Goal: Information Seeking & Learning: Learn about a topic

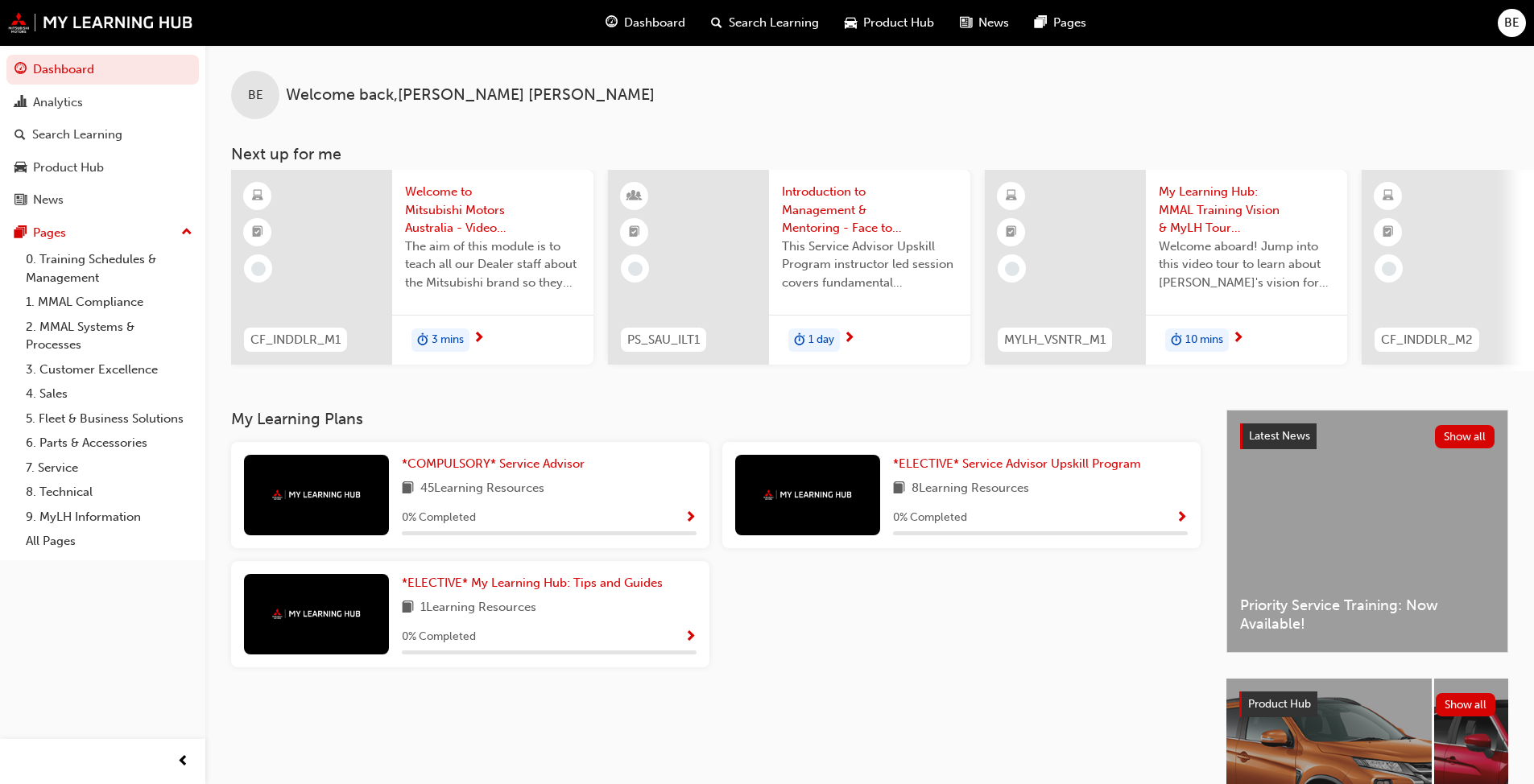
click at [292, 500] on img at bounding box center [316, 494] width 89 height 11
click at [695, 521] on span "Show Progress" at bounding box center [690, 518] width 12 height 15
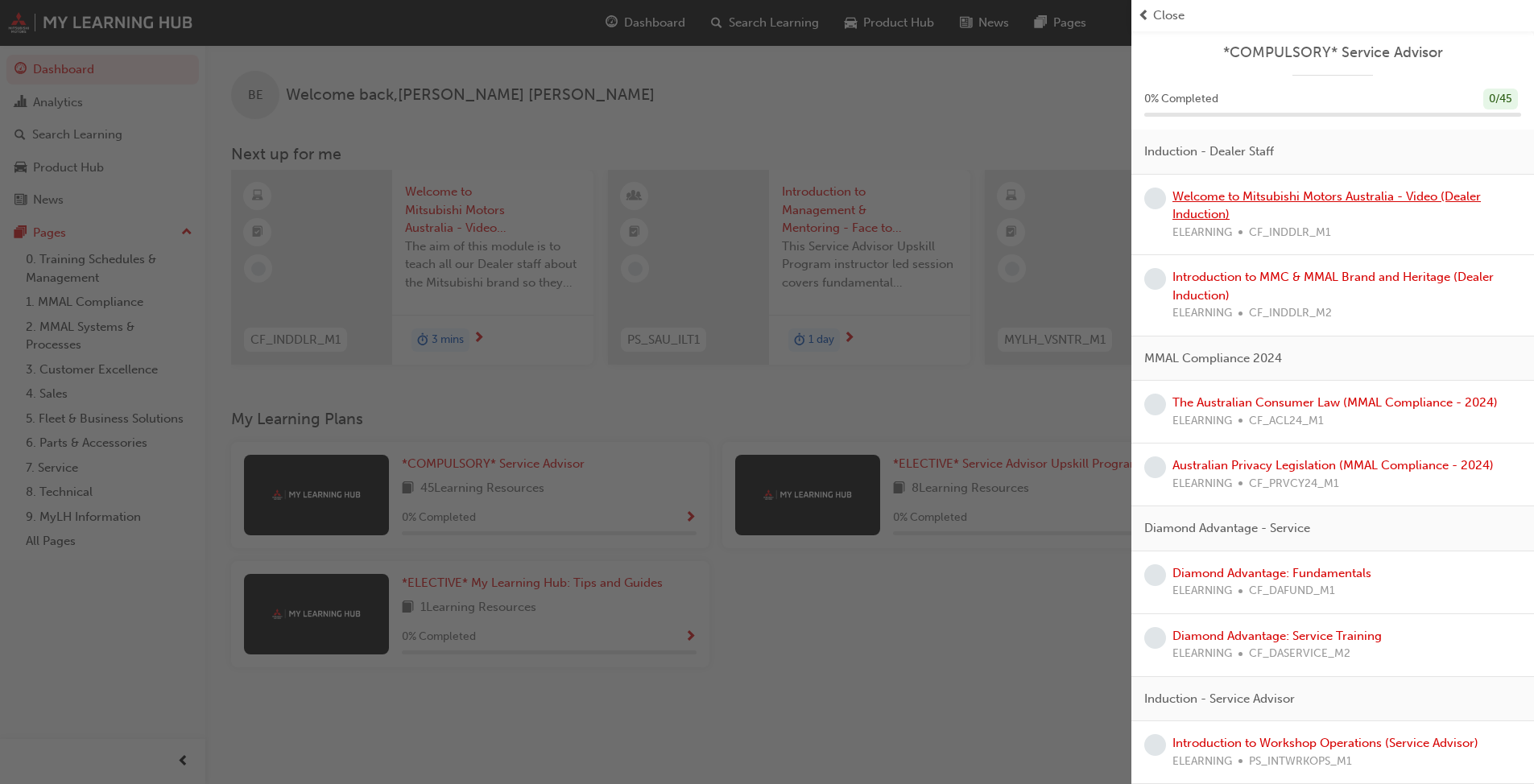
click at [804, 193] on link "Welcome to Mitsubishi Motors Australia - Video (Dealer Induction)" at bounding box center [1327, 205] width 308 height 33
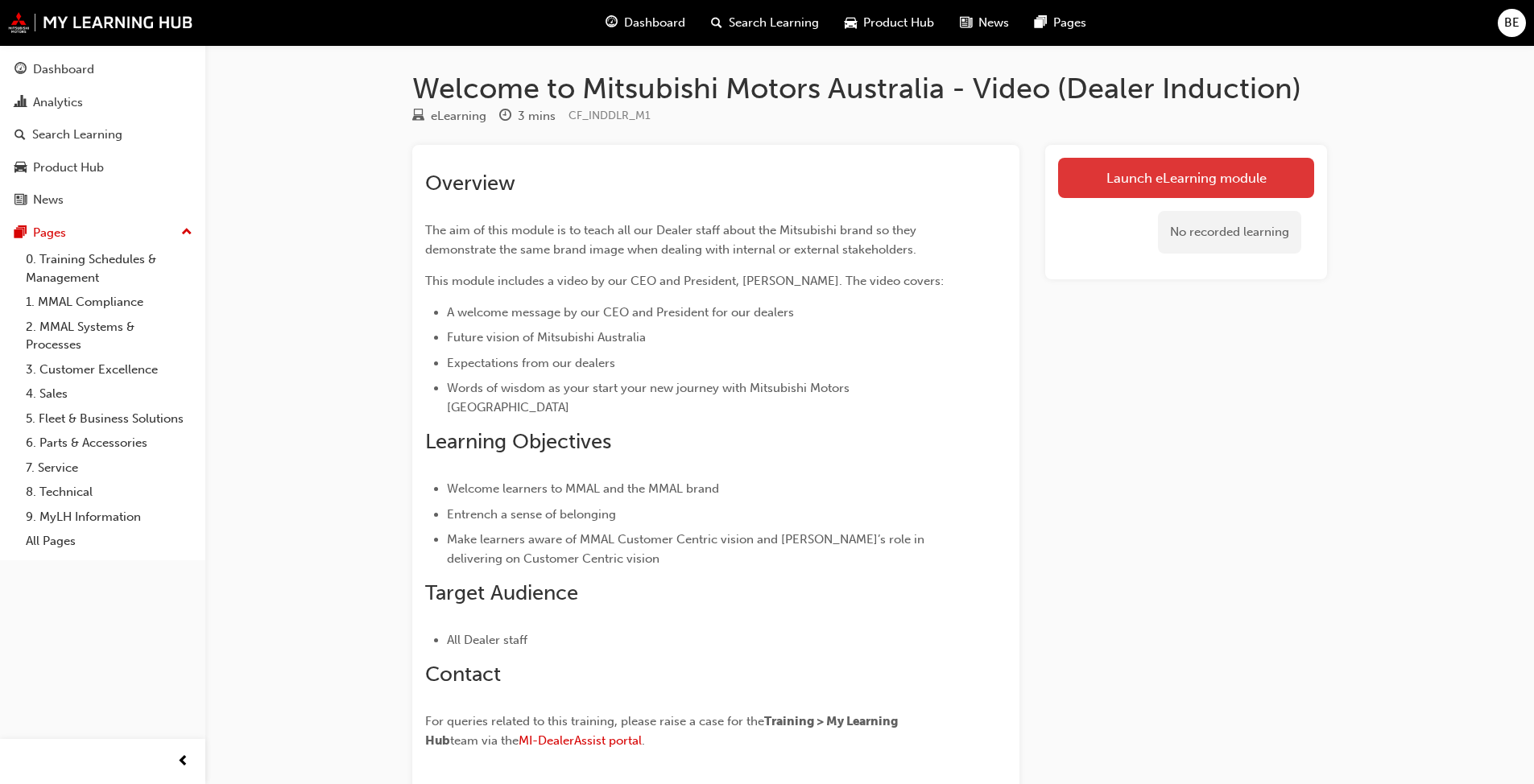
click at [804, 174] on link "Launch eLearning module" at bounding box center [1186, 178] width 256 height 41
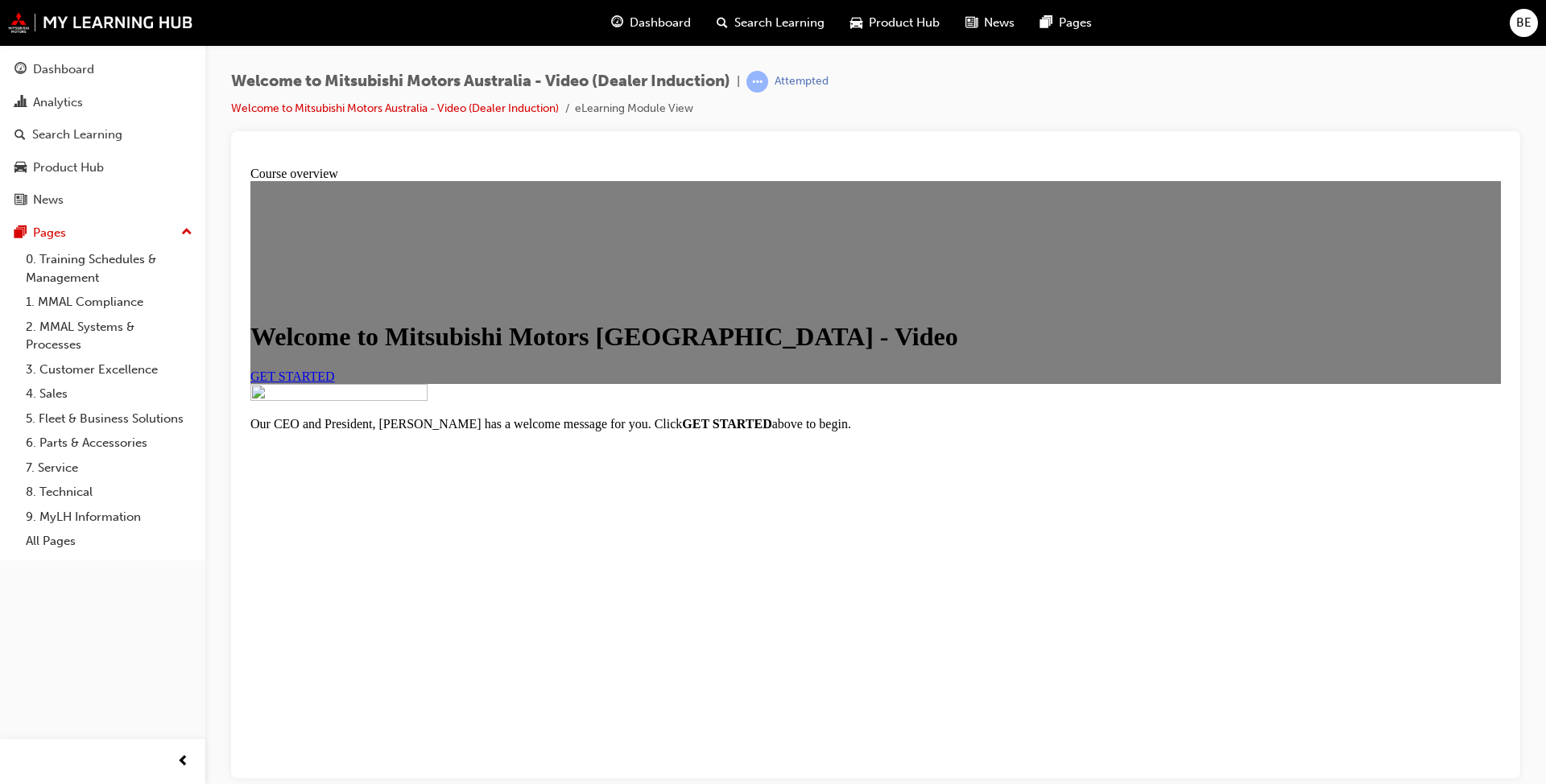
click at [474, 382] on div "Welcome to Mitsubishi Motors [GEOGRAPHIC_DATA] - Video GET STARTED" at bounding box center [875, 352] width 1250 height 61
click at [335, 382] on span "GET STARTED" at bounding box center [292, 375] width 84 height 14
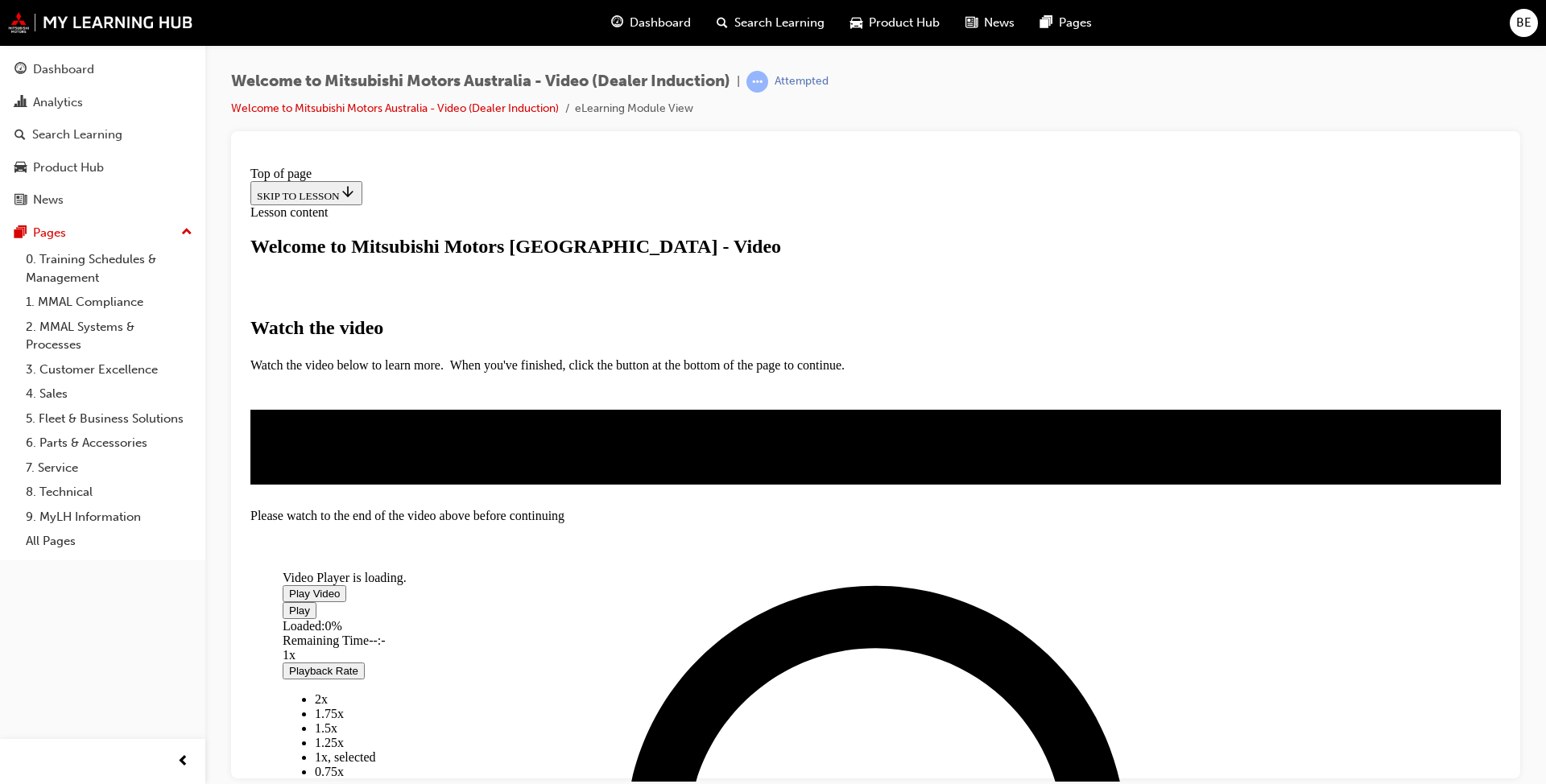
scroll to position [330, 0]
click at [289, 587] on span "Video player" at bounding box center [289, 593] width 0 height 12
click at [698, 602] on div "Loaded : 38.40% 0:48 0:43" at bounding box center [797, 640] width 1030 height 44
click at [754, 602] on div "1:01" at bounding box center [797, 640] width 1030 height 15
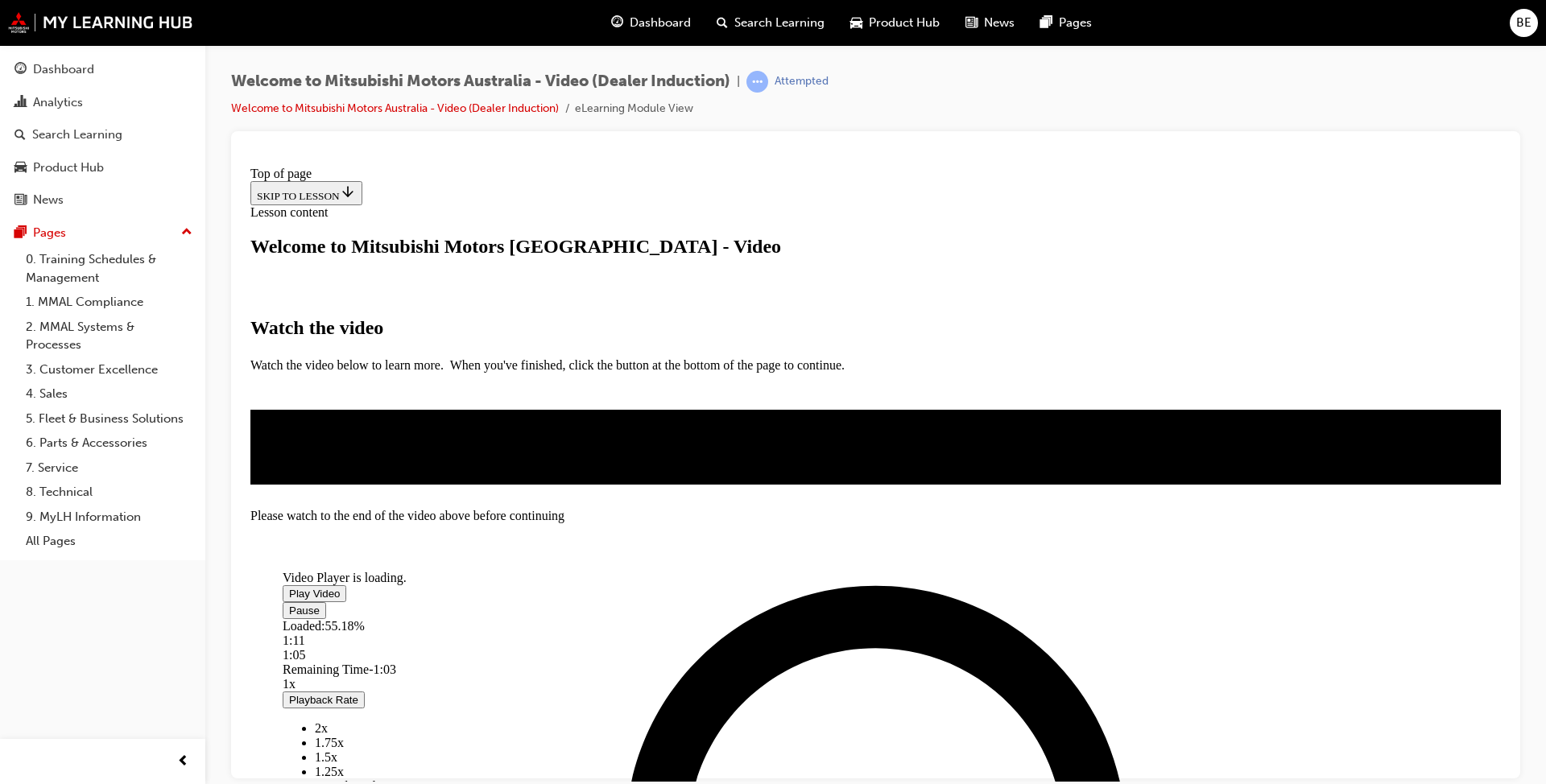
click at [798, 602] on div "1:11" at bounding box center [797, 640] width 1030 height 15
click at [804, 602] on div "Loaded : 60.03% 1:19 1:11" at bounding box center [797, 640] width 1030 height 44
click at [804, 602] on div "Loaded : 79.43% 1:40 1:19" at bounding box center [797, 640] width 1030 height 44
click at [804, 602] on div "Loaded : 98.43% 1:59 1:59" at bounding box center [797, 640] width 1030 height 44
click at [804, 602] on div "Pause Loaded : 98.43% 2:06 2:00 Remaining Time - 0:09 1x Playback Rate 2x 1.75x…" at bounding box center [797, 777] width 1030 height 354
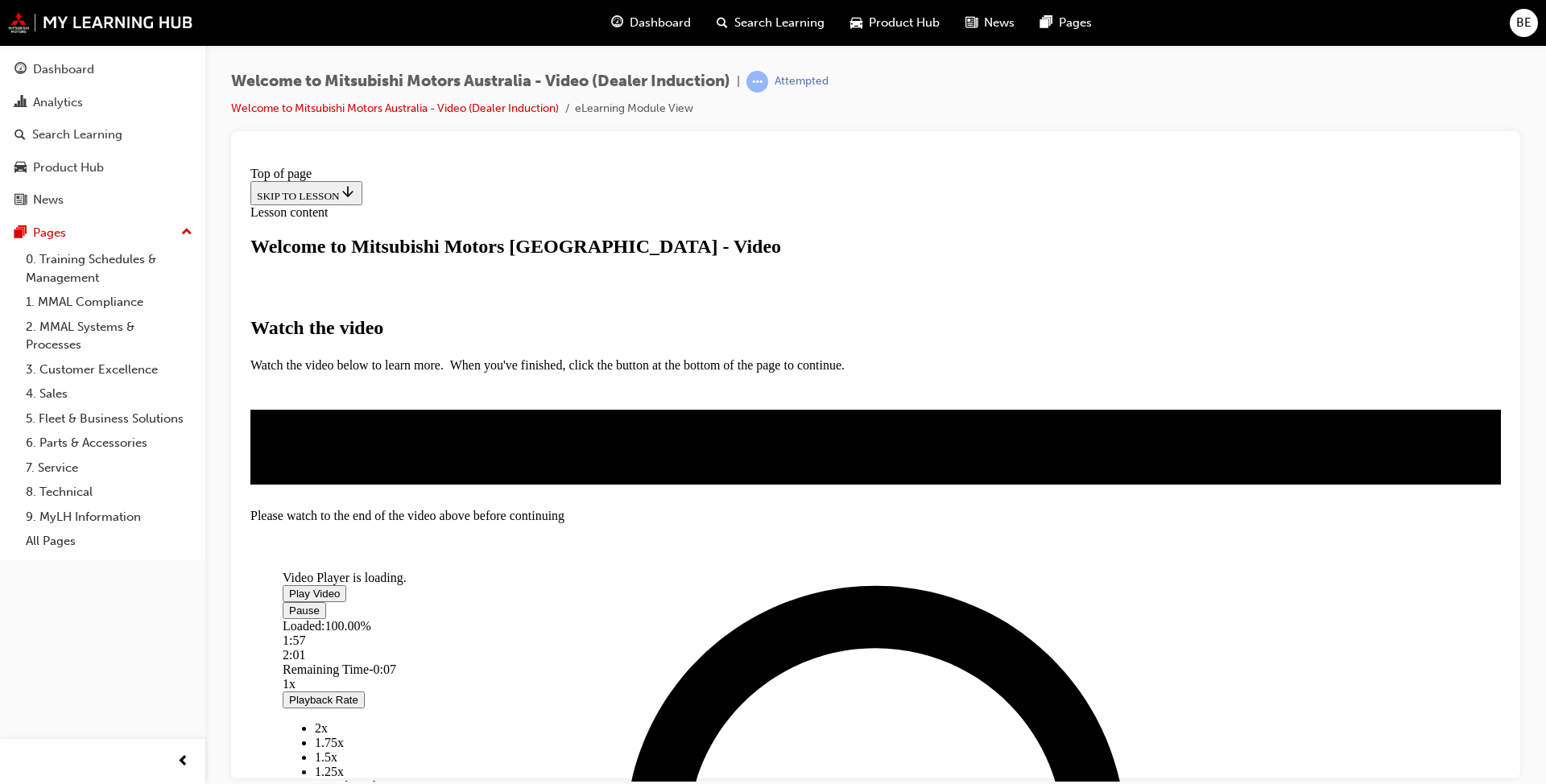
click at [804, 522] on div "Please watch to the end of the video above before continuing" at bounding box center [875, 515] width 1250 height 15
click at [804, 602] on div "2:08" at bounding box center [797, 640] width 1030 height 15
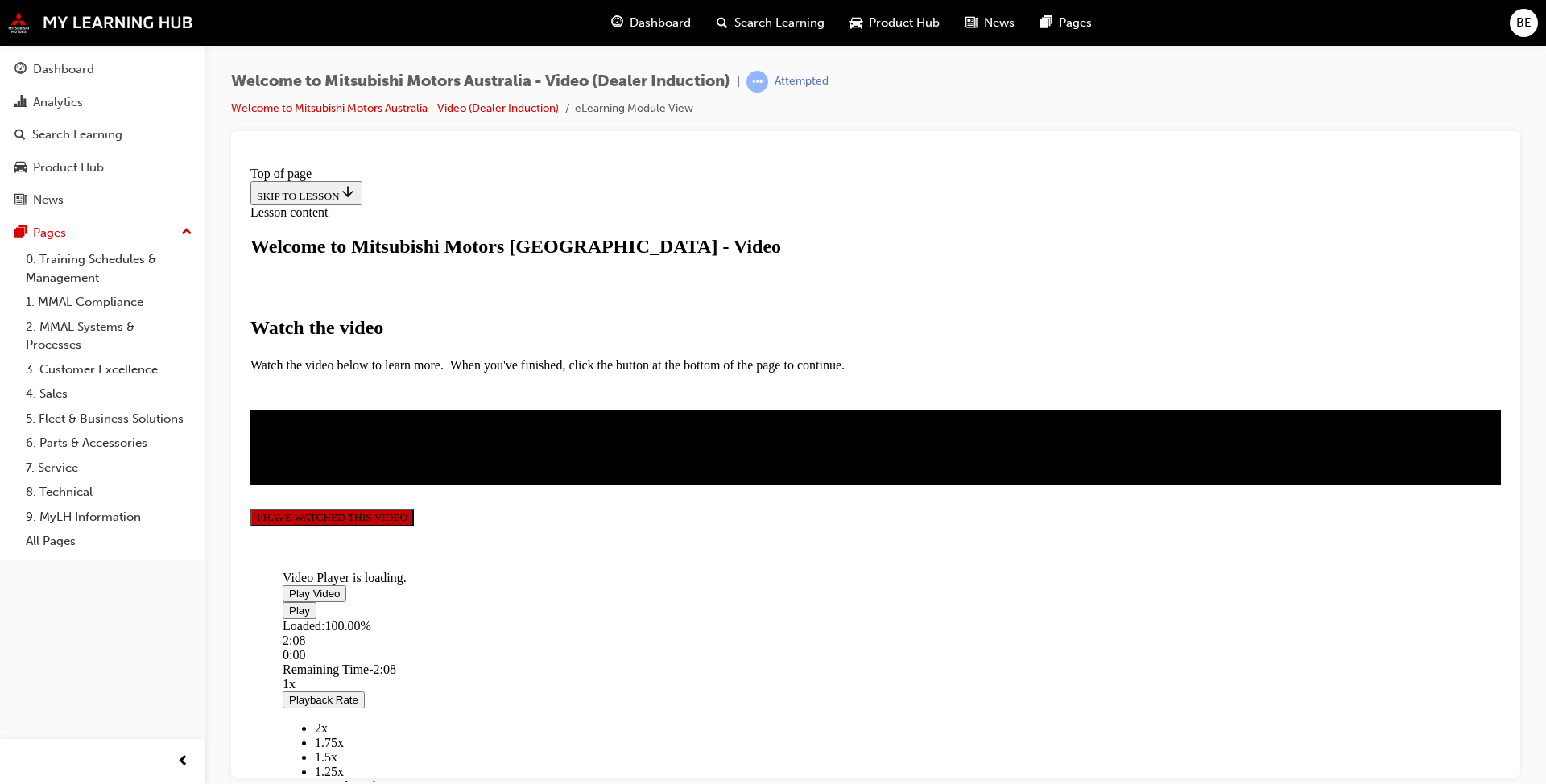
scroll to position [328, 0]
click at [414, 526] on button "I HAVE WATCHED THIS VIDEO" at bounding box center [331, 516] width 163 height 17
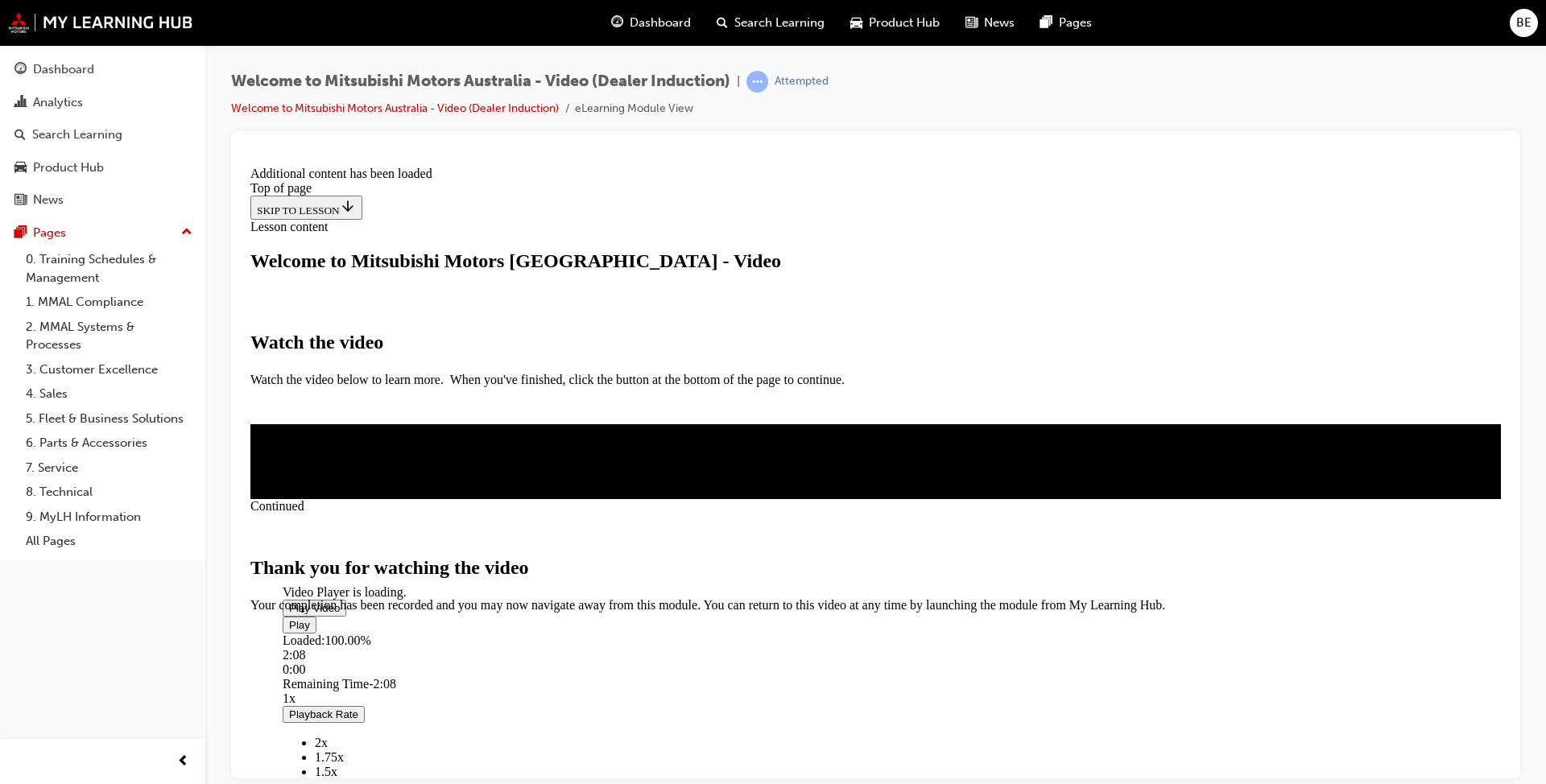
scroll to position [460, 0]
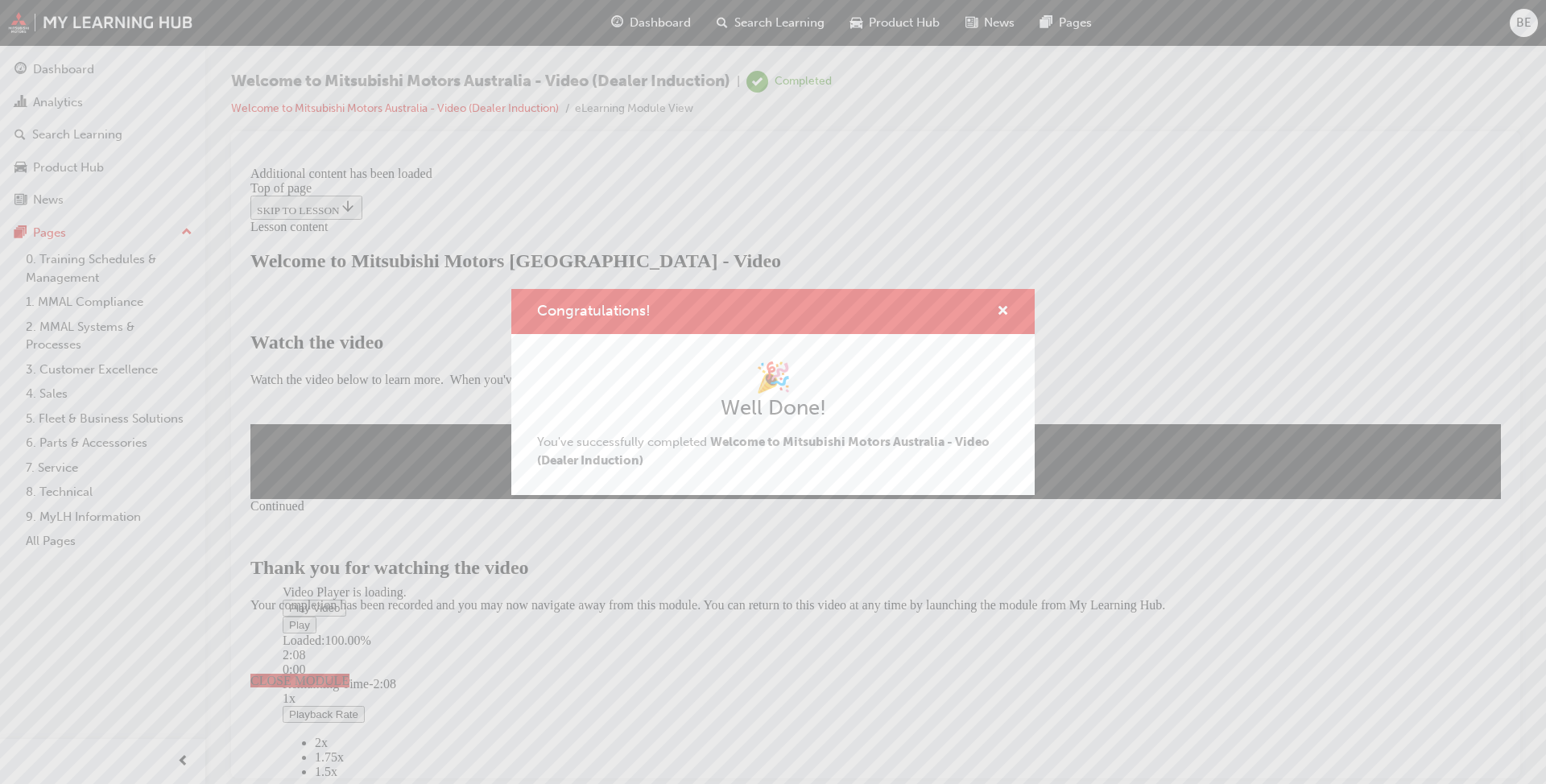
click at [349, 602] on span "CLOSE MODULE" at bounding box center [300, 680] width 99 height 14
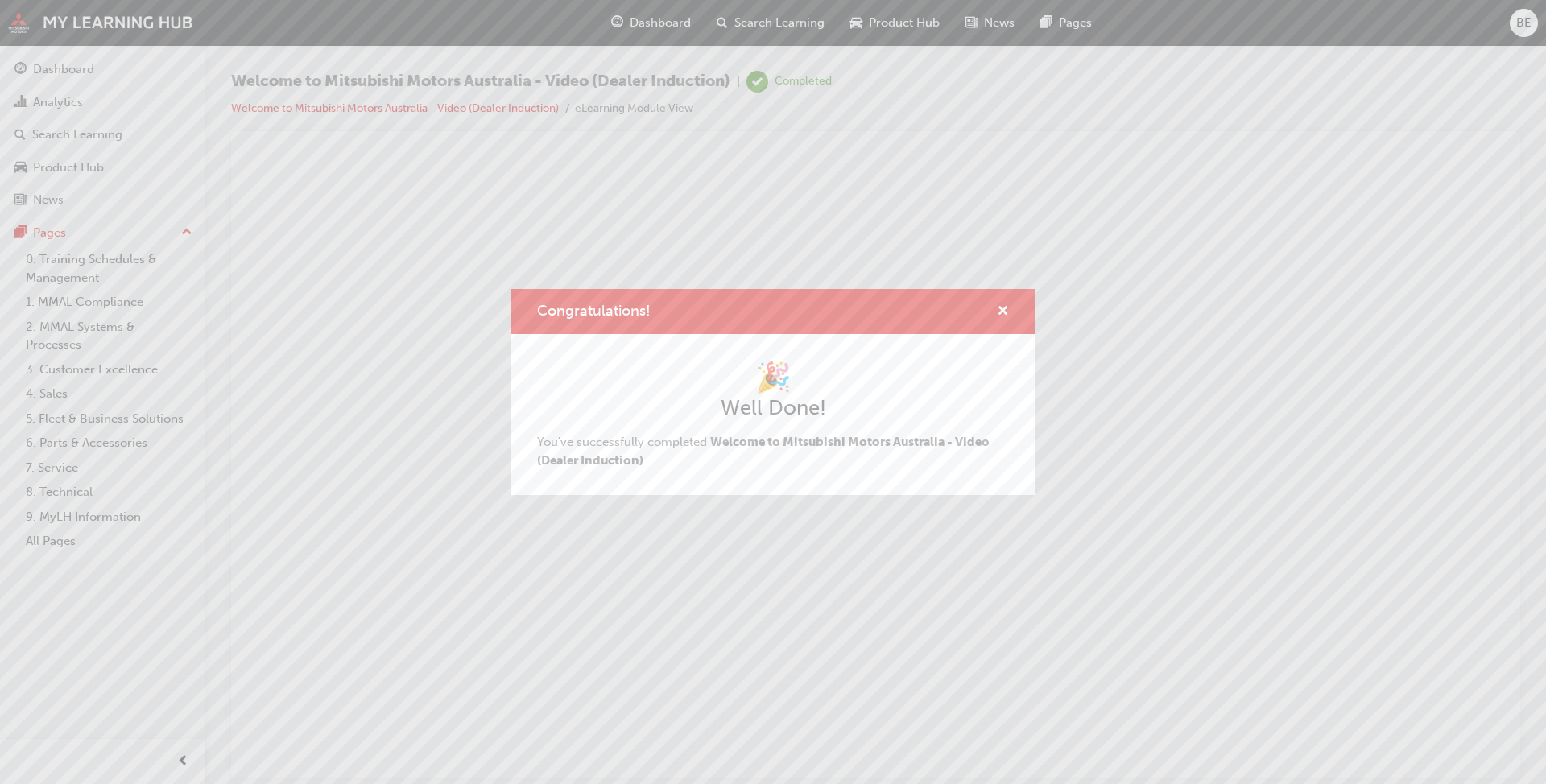
scroll to position [0, 0]
click at [804, 307] on span "cross-icon" at bounding box center [1003, 312] width 12 height 15
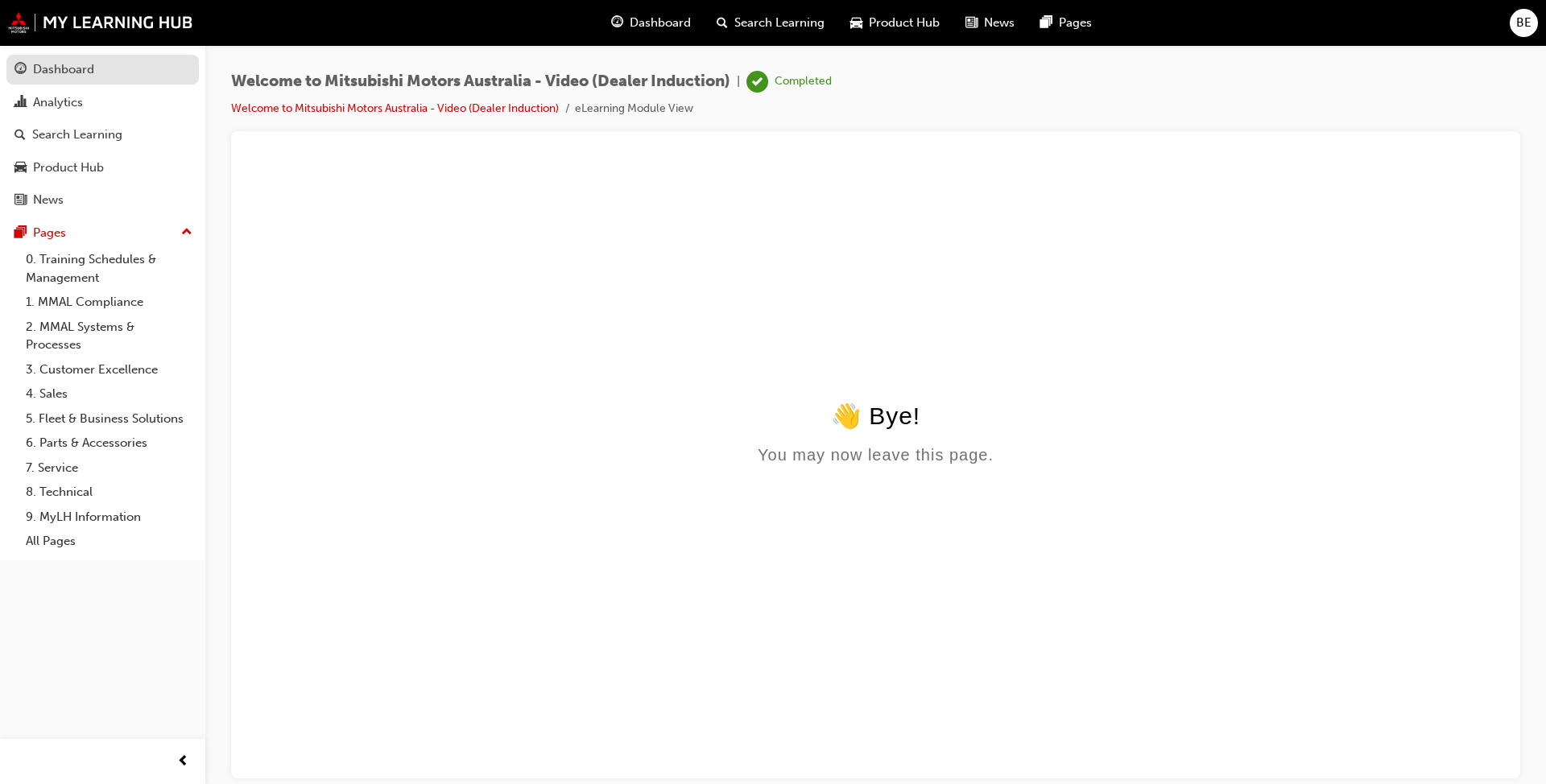
click at [61, 73] on div "Dashboard" at bounding box center [64, 70] width 61 height 18
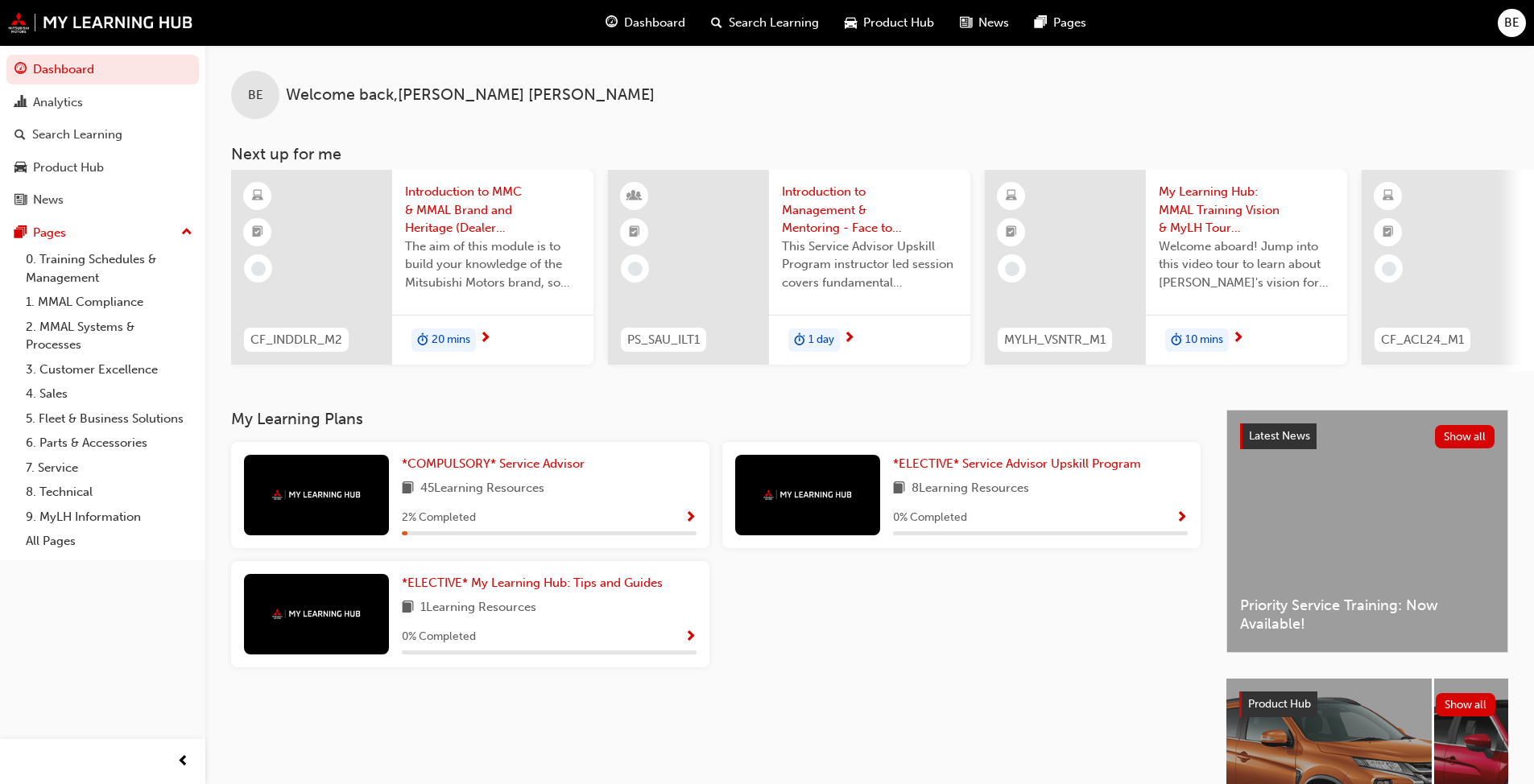
click at [688, 518] on span "Show Progress" at bounding box center [690, 518] width 12 height 15
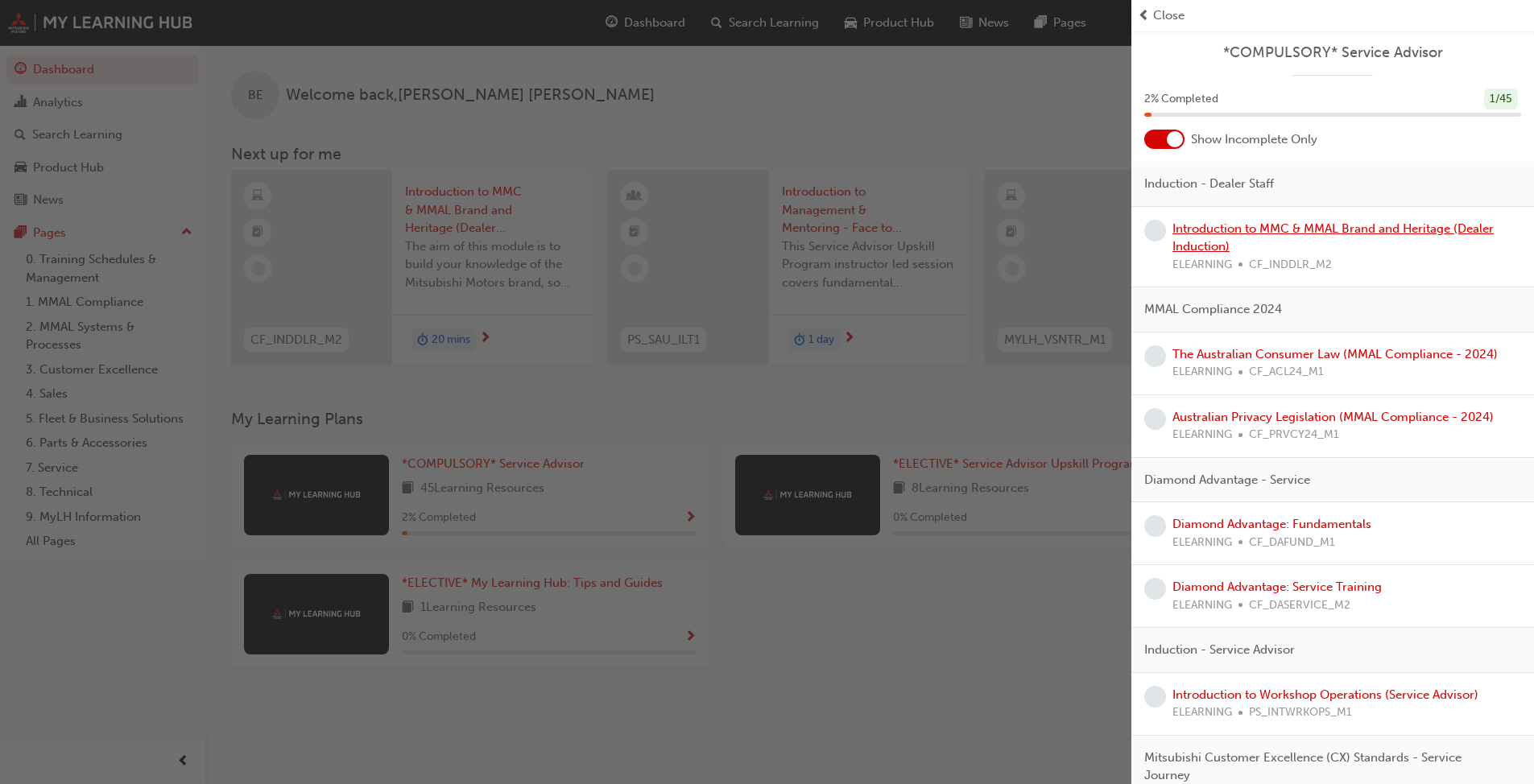
click at [804, 228] on link "Introduction to MMC & MMAL Brand and Heritage (Dealer Induction)" at bounding box center [1334, 238] width 321 height 33
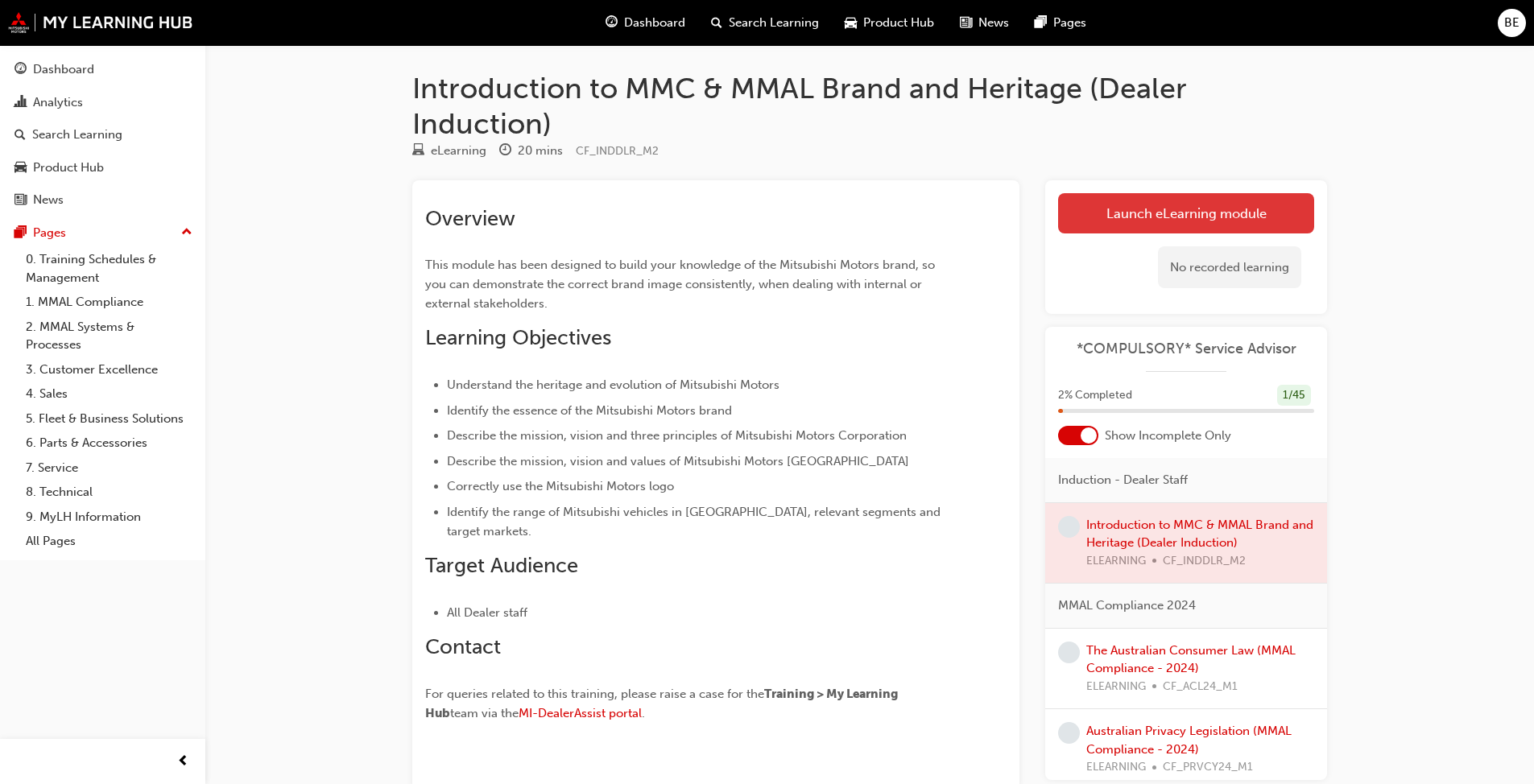
click at [804, 215] on link "Launch eLearning module" at bounding box center [1186, 213] width 256 height 41
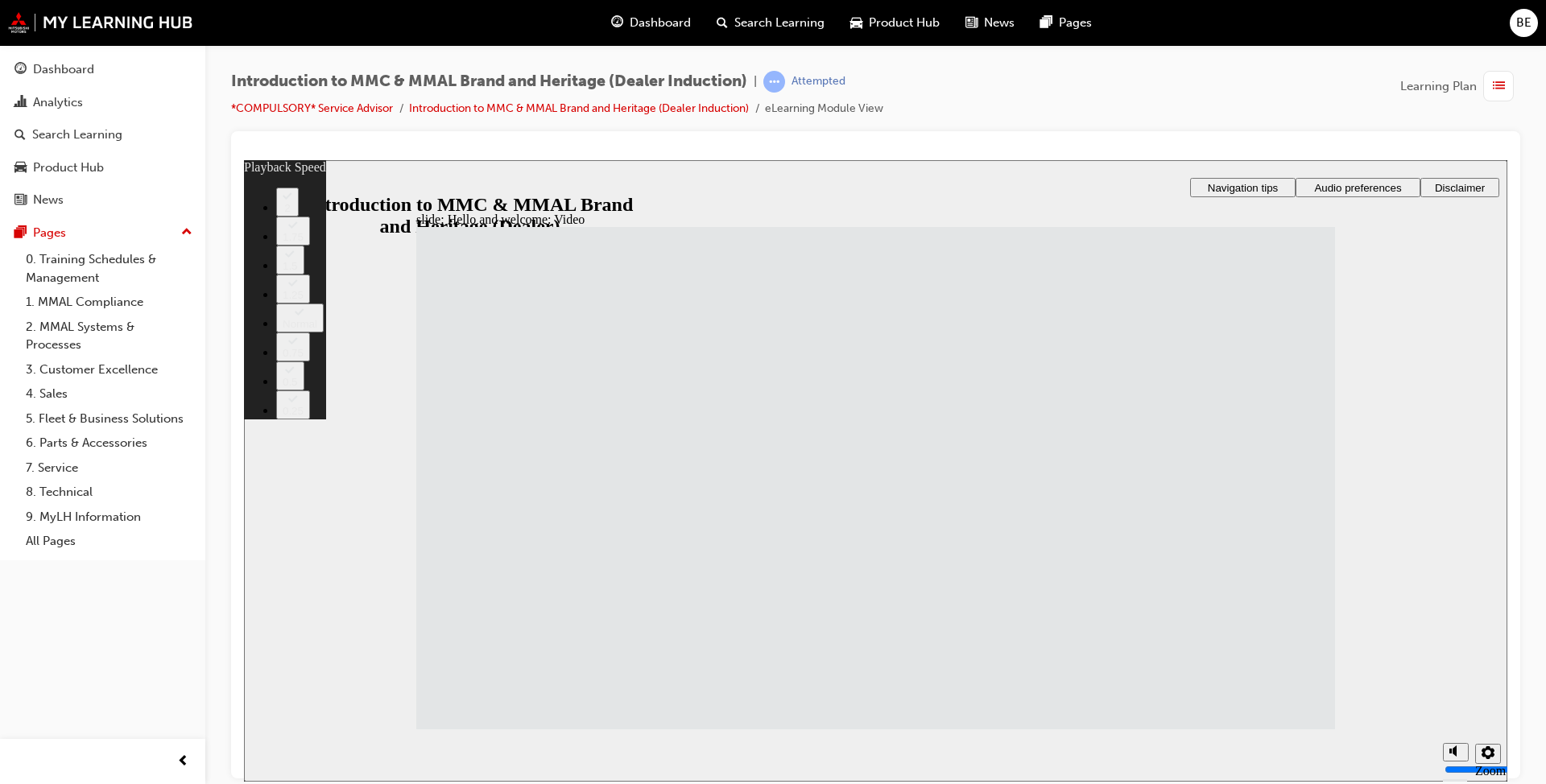
type input "33"
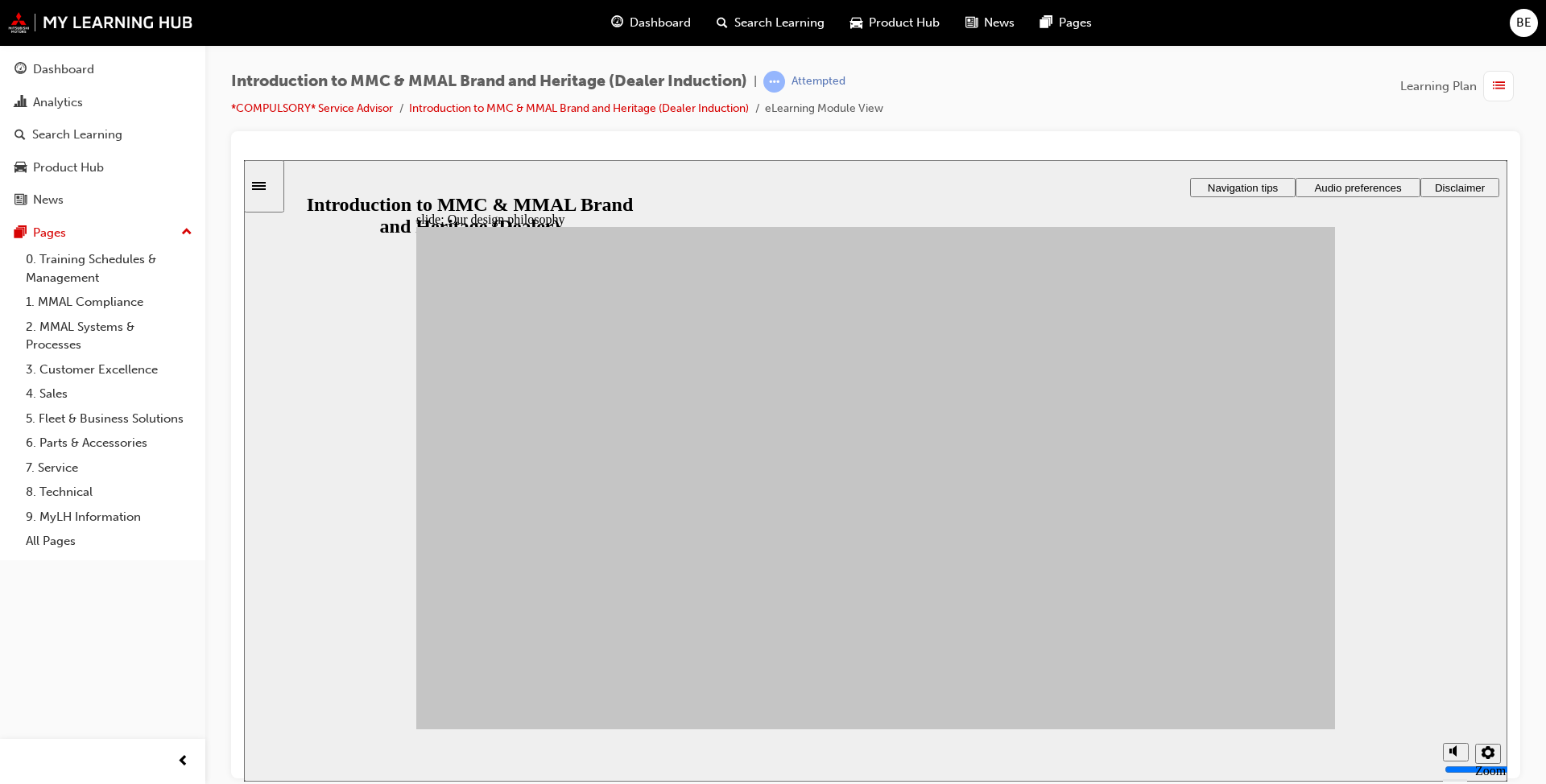
drag, startPoint x: 550, startPoint y: 478, endPoint x: 1135, endPoint y: 414, distance: 588.5
drag, startPoint x: 650, startPoint y: 472, endPoint x: 1128, endPoint y: 409, distance: 482.1
drag, startPoint x: 655, startPoint y: 469, endPoint x: 984, endPoint y: 414, distance: 333.6
drag, startPoint x: 768, startPoint y: 480, endPoint x: 1111, endPoint y: 421, distance: 348.0
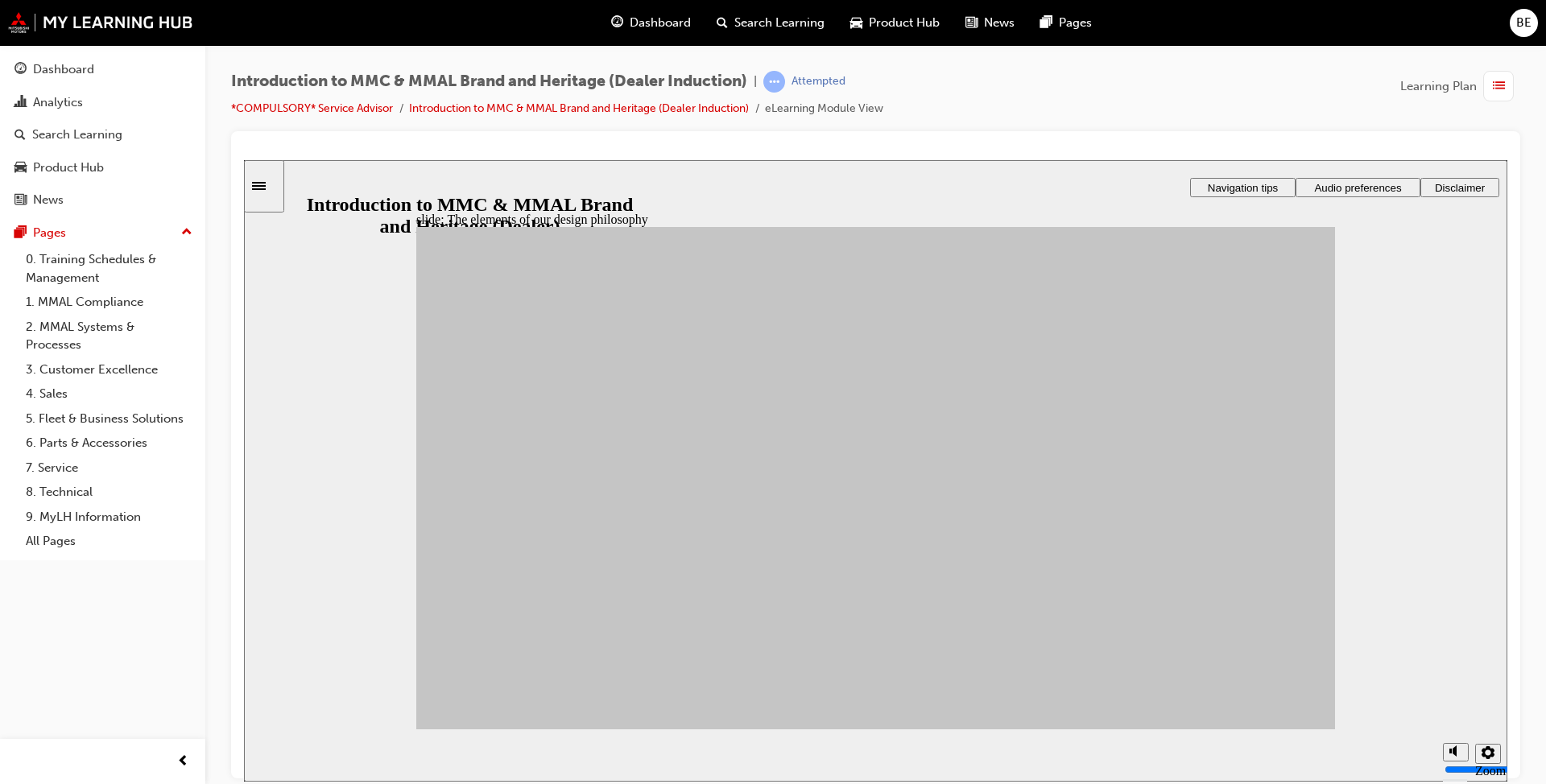
drag, startPoint x: 768, startPoint y: 547, endPoint x: 965, endPoint y: 502, distance: 202.1
drag, startPoint x: 644, startPoint y: 571, endPoint x: 1126, endPoint y: 455, distance: 495.8
drag, startPoint x: 741, startPoint y: 628, endPoint x: 1135, endPoint y: 421, distance: 445.1
drag, startPoint x: 617, startPoint y: 621, endPoint x: 1133, endPoint y: 580, distance: 517.6
drag, startPoint x: 616, startPoint y: 631, endPoint x: 980, endPoint y: 527, distance: 378.6
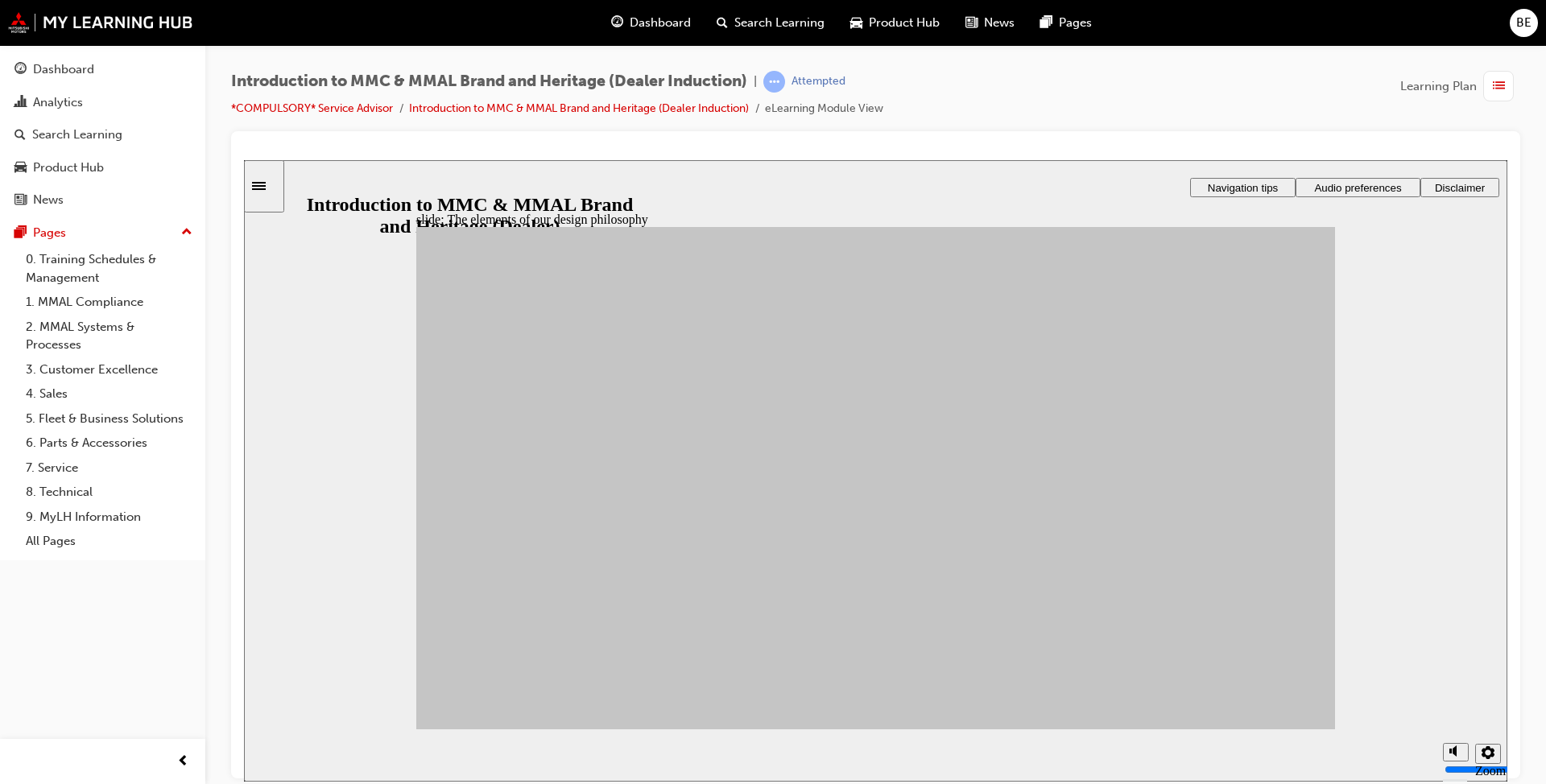
drag, startPoint x: 518, startPoint y: 601, endPoint x: 1122, endPoint y: 584, distance: 604.2
drag, startPoint x: 615, startPoint y: 517, endPoint x: 961, endPoint y: 544, distance: 347.1
drag, startPoint x: 518, startPoint y: 539, endPoint x: 970, endPoint y: 627, distance: 460.5
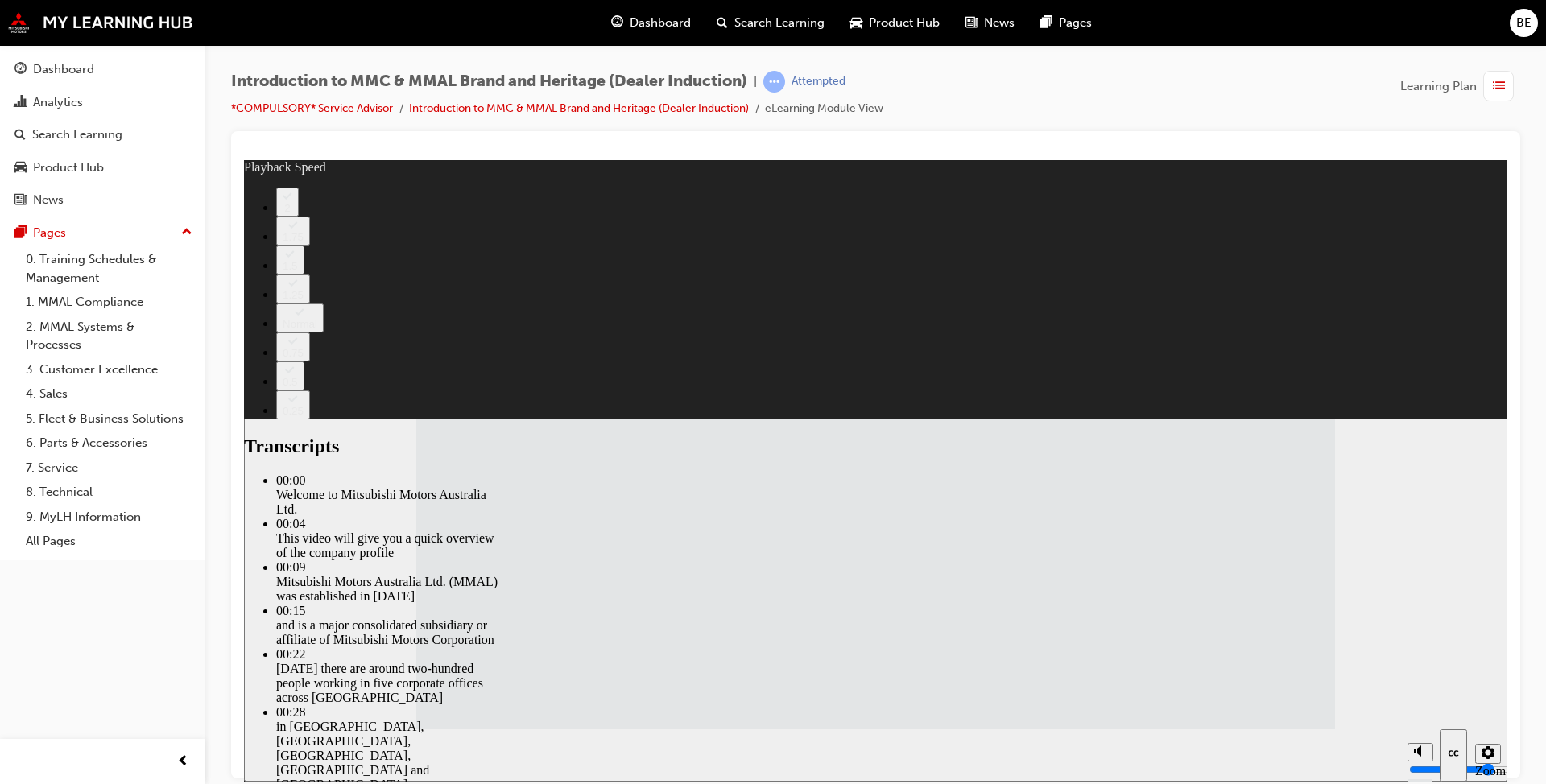
type input "112"
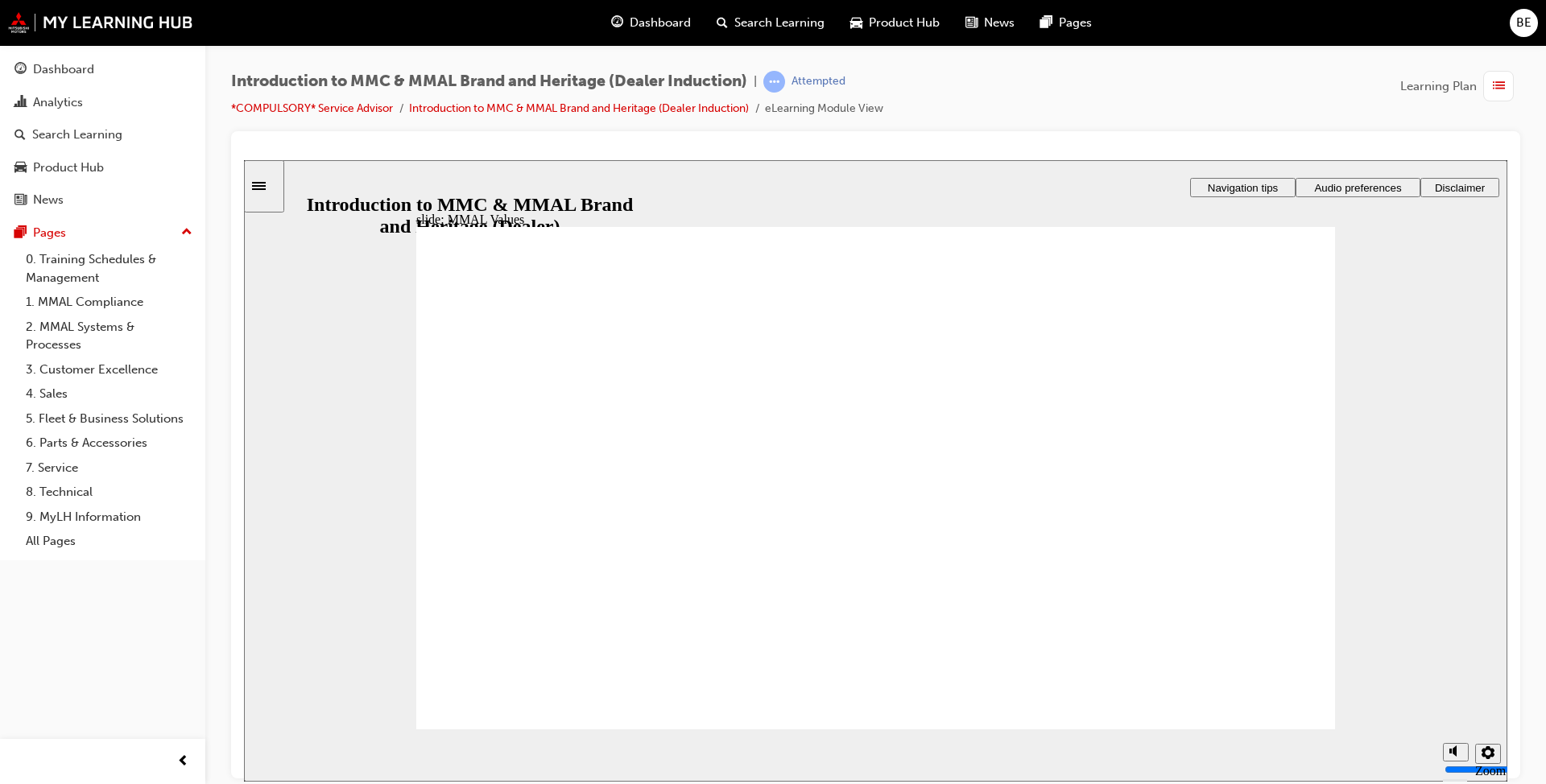
drag, startPoint x: 744, startPoint y: 446, endPoint x: 1032, endPoint y: 499, distance: 292.8
drag, startPoint x: 1061, startPoint y: 591, endPoint x: 797, endPoint y: 457, distance: 296.1
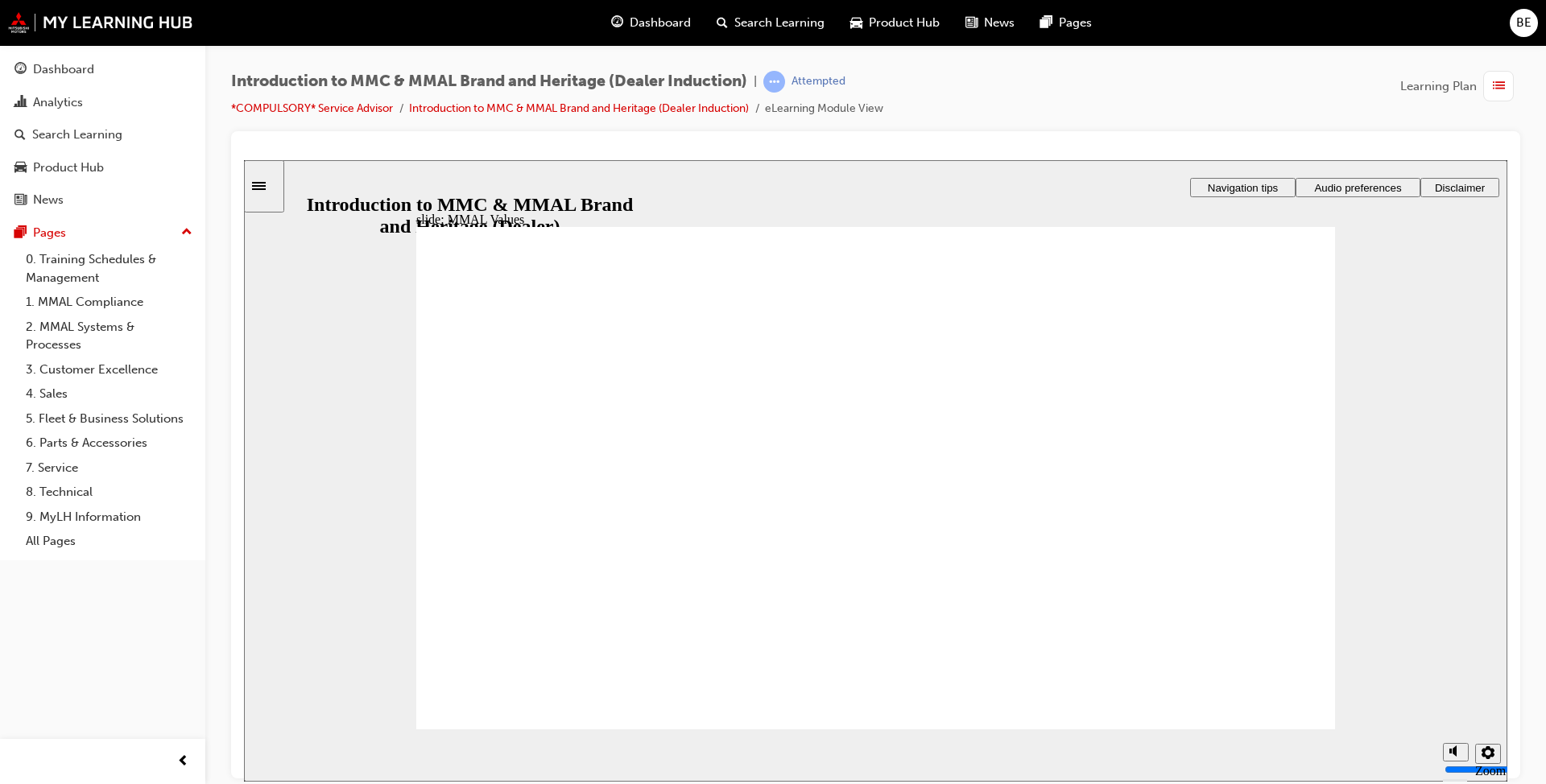
drag, startPoint x: 739, startPoint y: 445, endPoint x: 1067, endPoint y: 527, distance: 338.1
drag, startPoint x: 817, startPoint y: 448, endPoint x: 1092, endPoint y: 502, distance: 280.3
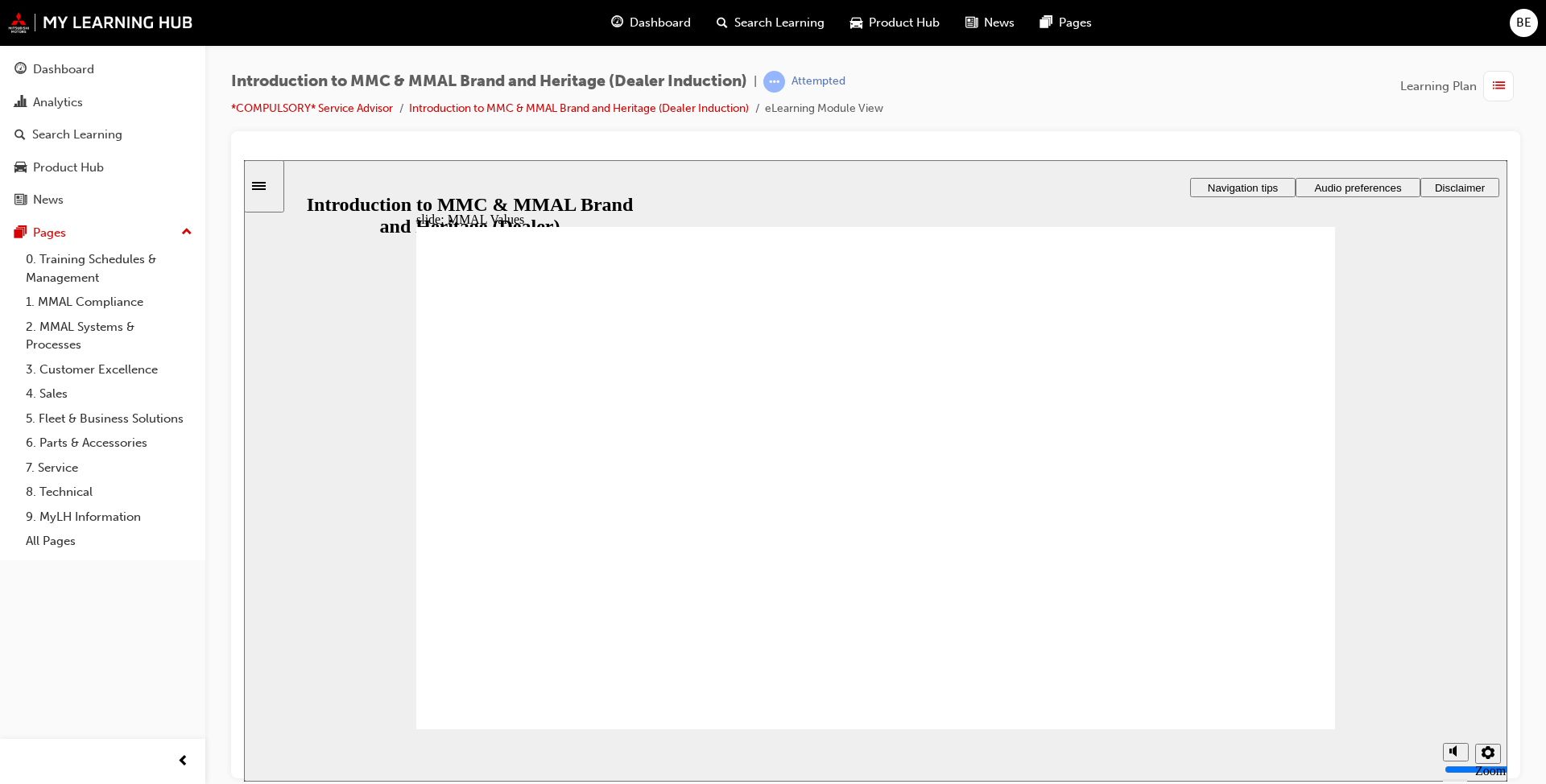
drag, startPoint x: 1060, startPoint y: 449, endPoint x: 1199, endPoint y: 502, distance: 148.8
drag, startPoint x: 647, startPoint y: 459, endPoint x: 773, endPoint y: 507, distance: 134.8
drag, startPoint x: 635, startPoint y: 461, endPoint x: 650, endPoint y: 522, distance: 62.8
drag, startPoint x: 636, startPoint y: 477, endPoint x: 476, endPoint y: 529, distance: 168.2
drag, startPoint x: 495, startPoint y: 463, endPoint x: 641, endPoint y: 518, distance: 156.0
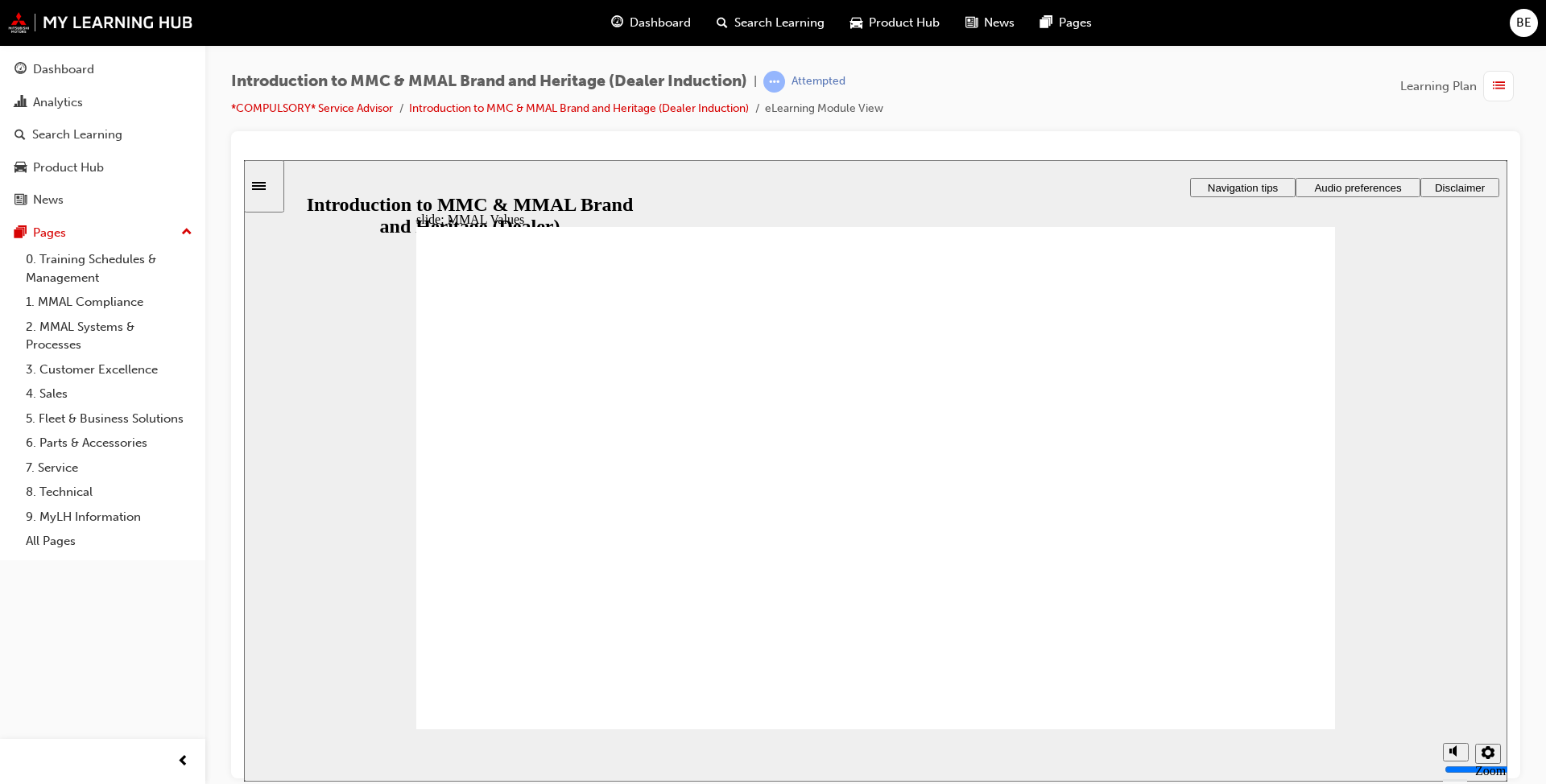
drag, startPoint x: 531, startPoint y: 451, endPoint x: 810, endPoint y: 517, distance: 286.7
drag, startPoint x: 934, startPoint y: 451, endPoint x: 932, endPoint y: 507, distance: 56.0
drag, startPoint x: 924, startPoint y: 454, endPoint x: 618, endPoint y: 504, distance: 310.1
drag, startPoint x: 1227, startPoint y: 456, endPoint x: 912, endPoint y: 512, distance: 319.9
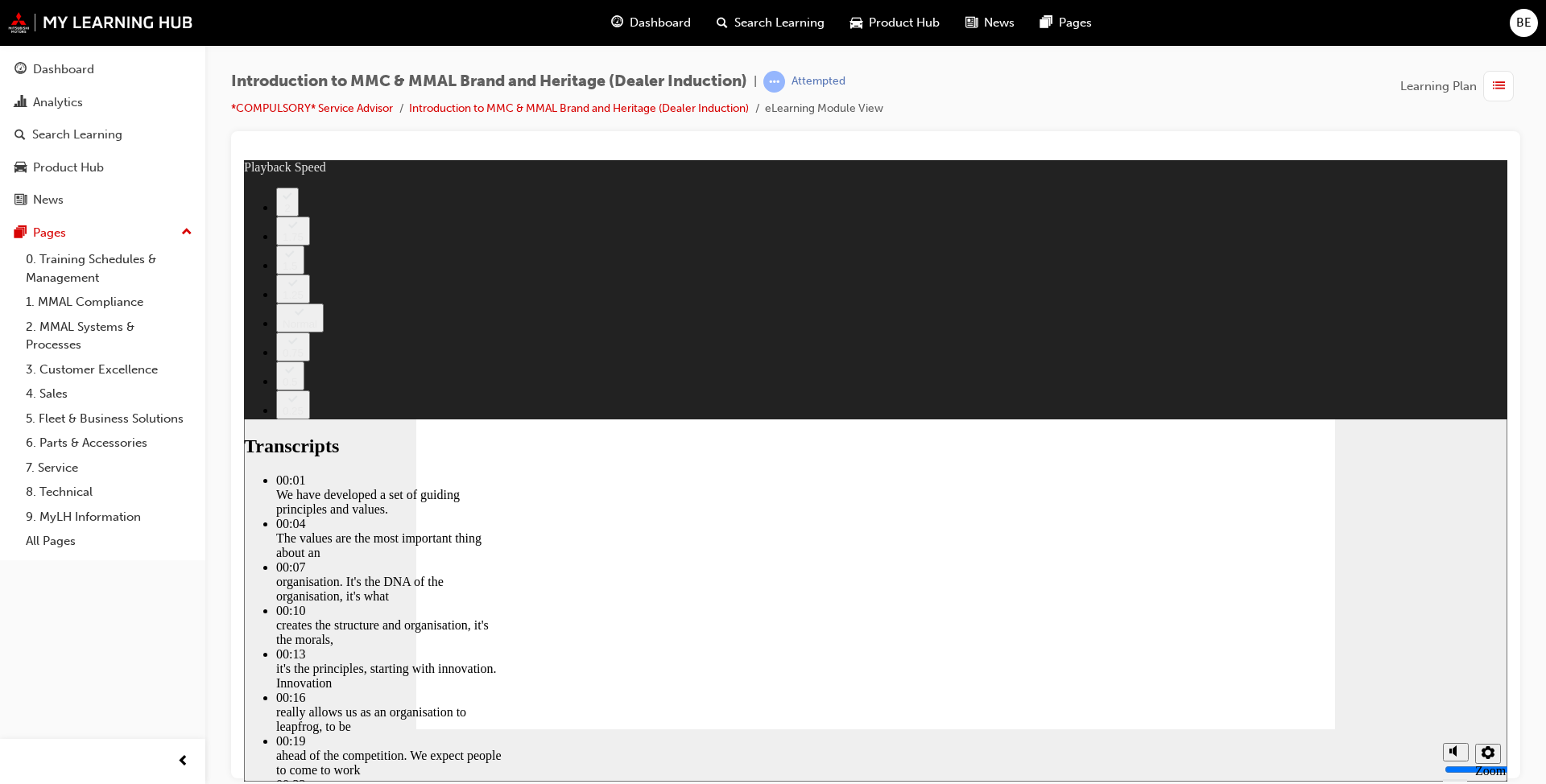
type input "0"
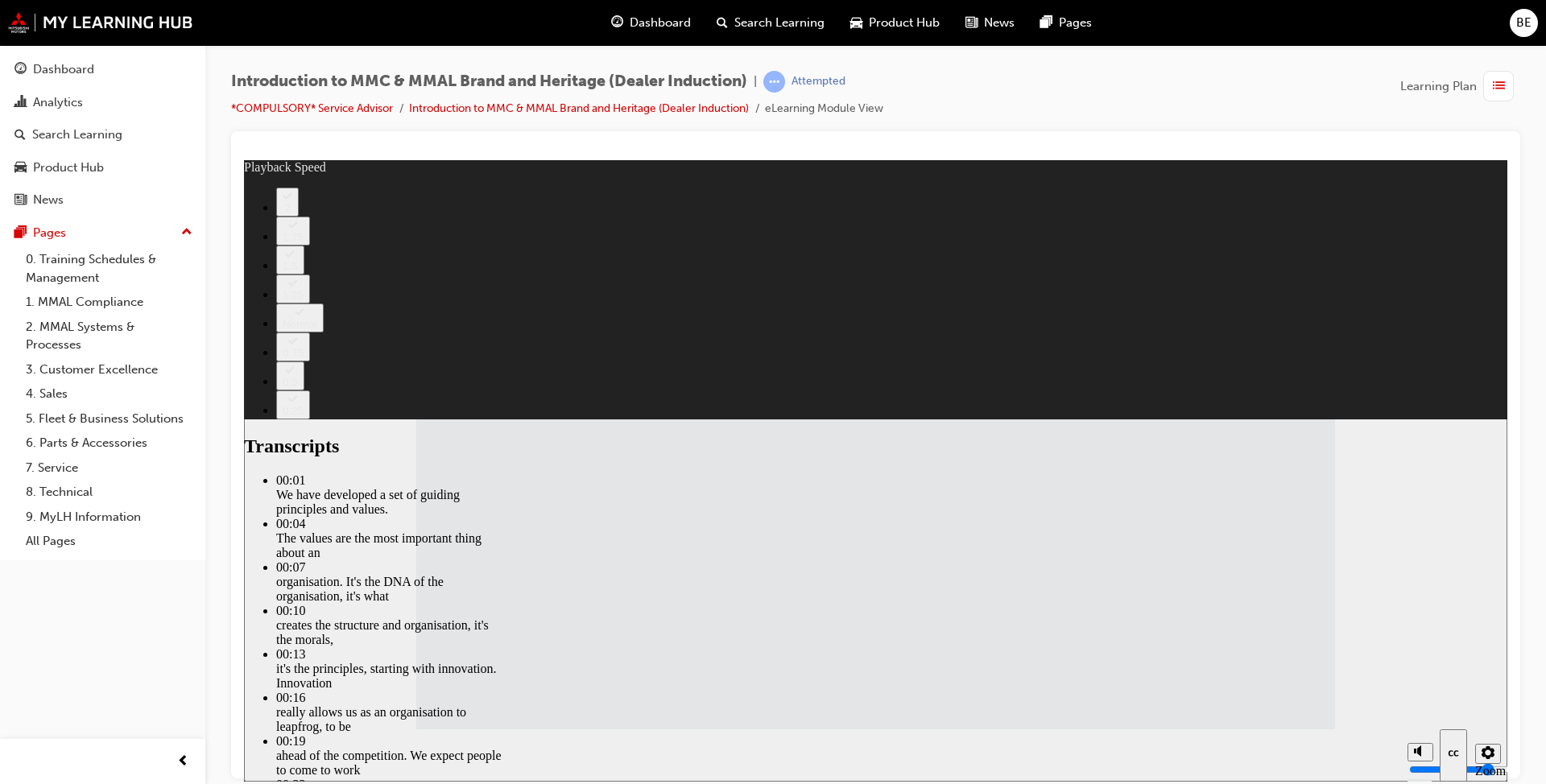
type input "120"
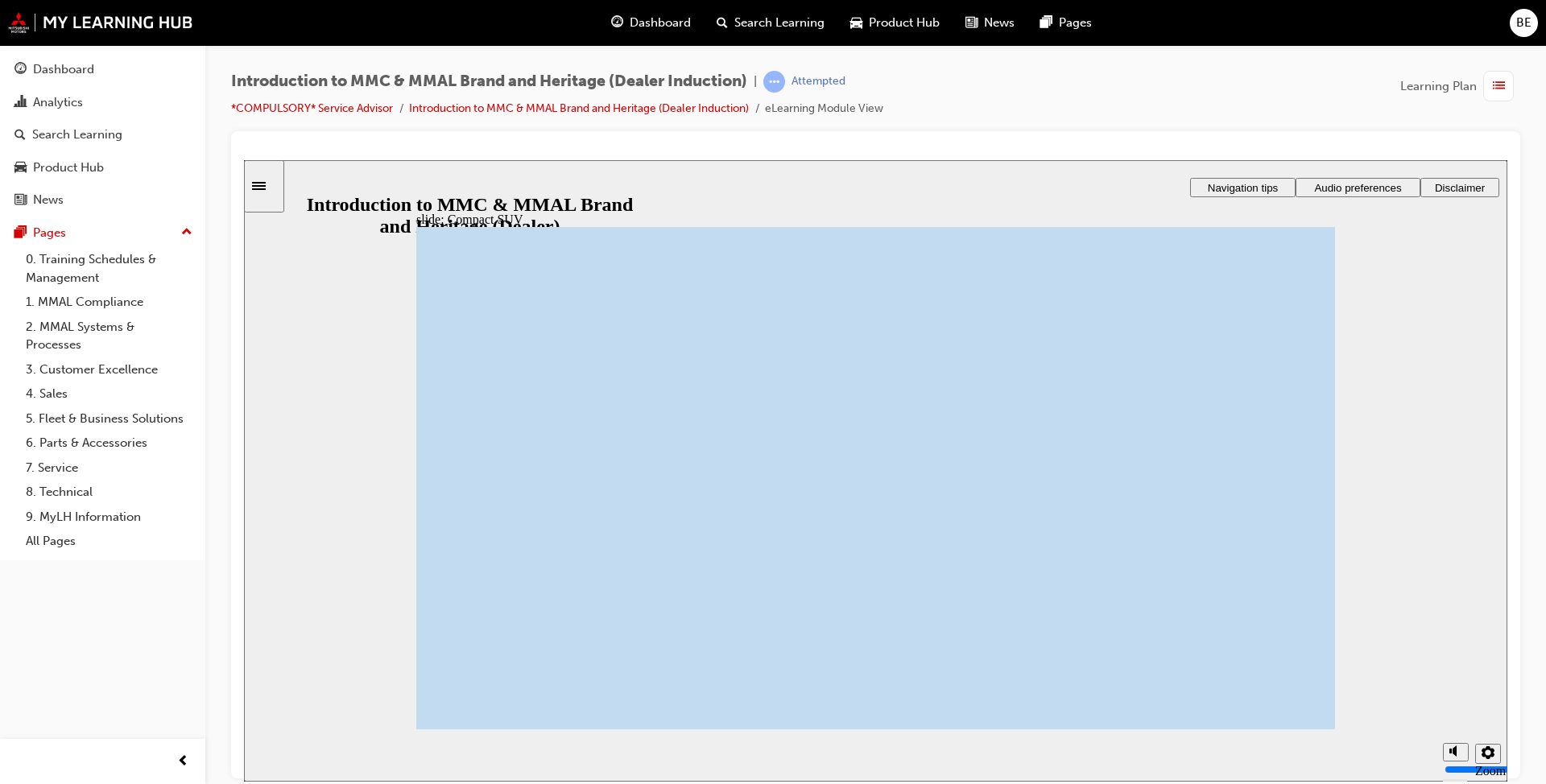
drag, startPoint x: 473, startPoint y: 459, endPoint x: 733, endPoint y: 439, distance: 260.8
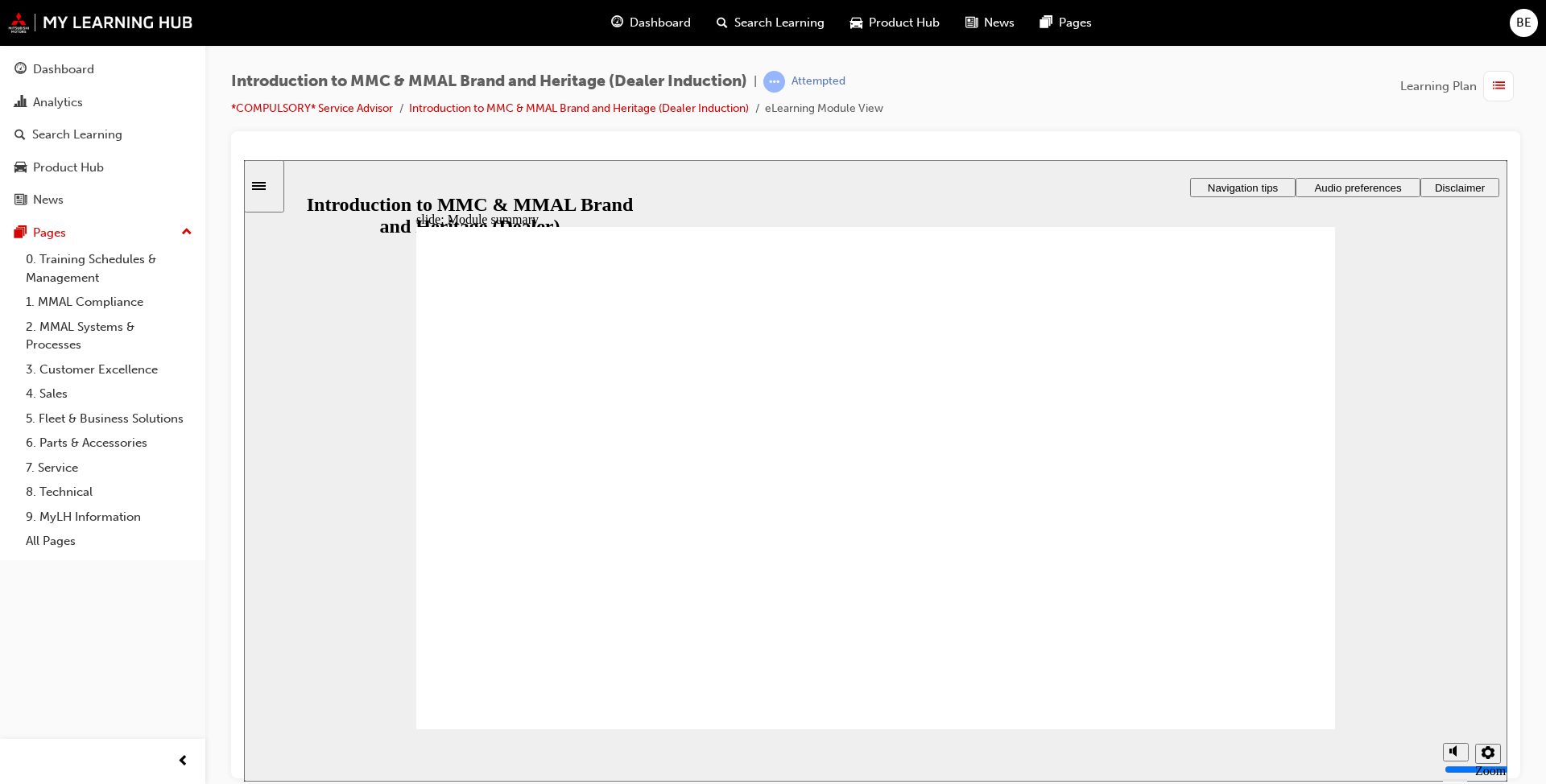
checkbox input "true"
drag, startPoint x: 523, startPoint y: 514, endPoint x: 523, endPoint y: 525, distance: 11.0
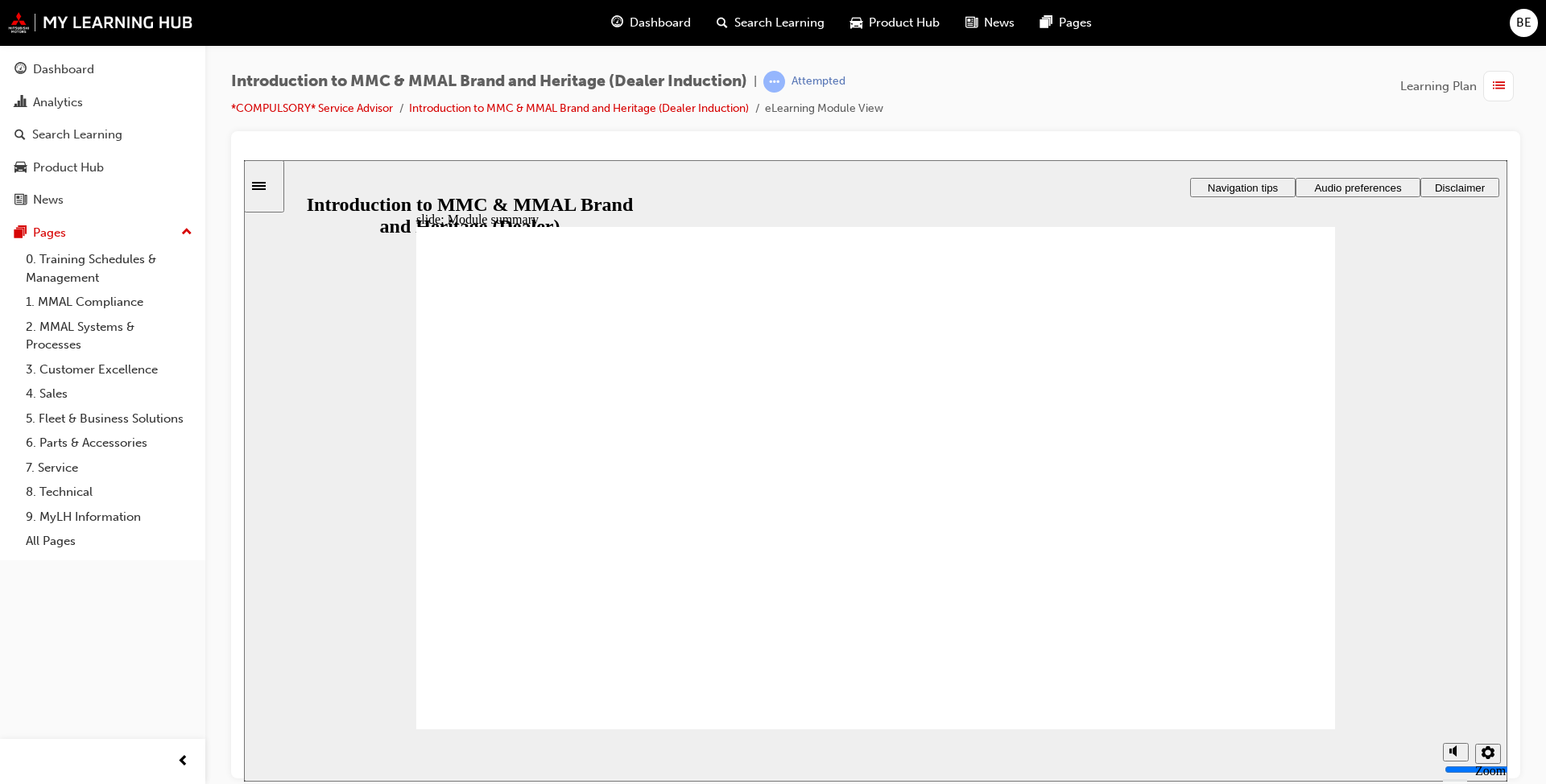
checkbox input "true"
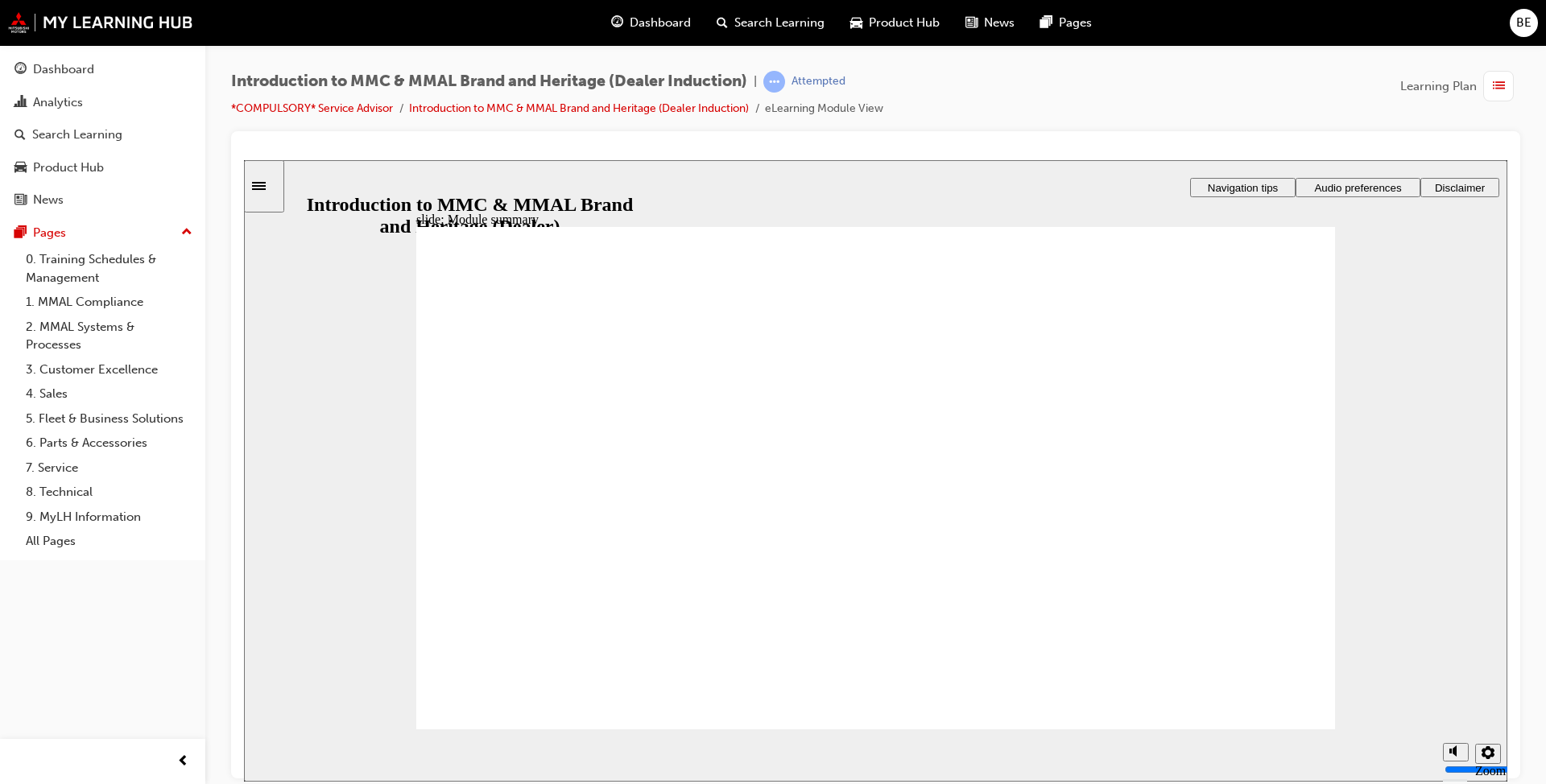
checkbox input "true"
